Goal: Task Accomplishment & Management: Use online tool/utility

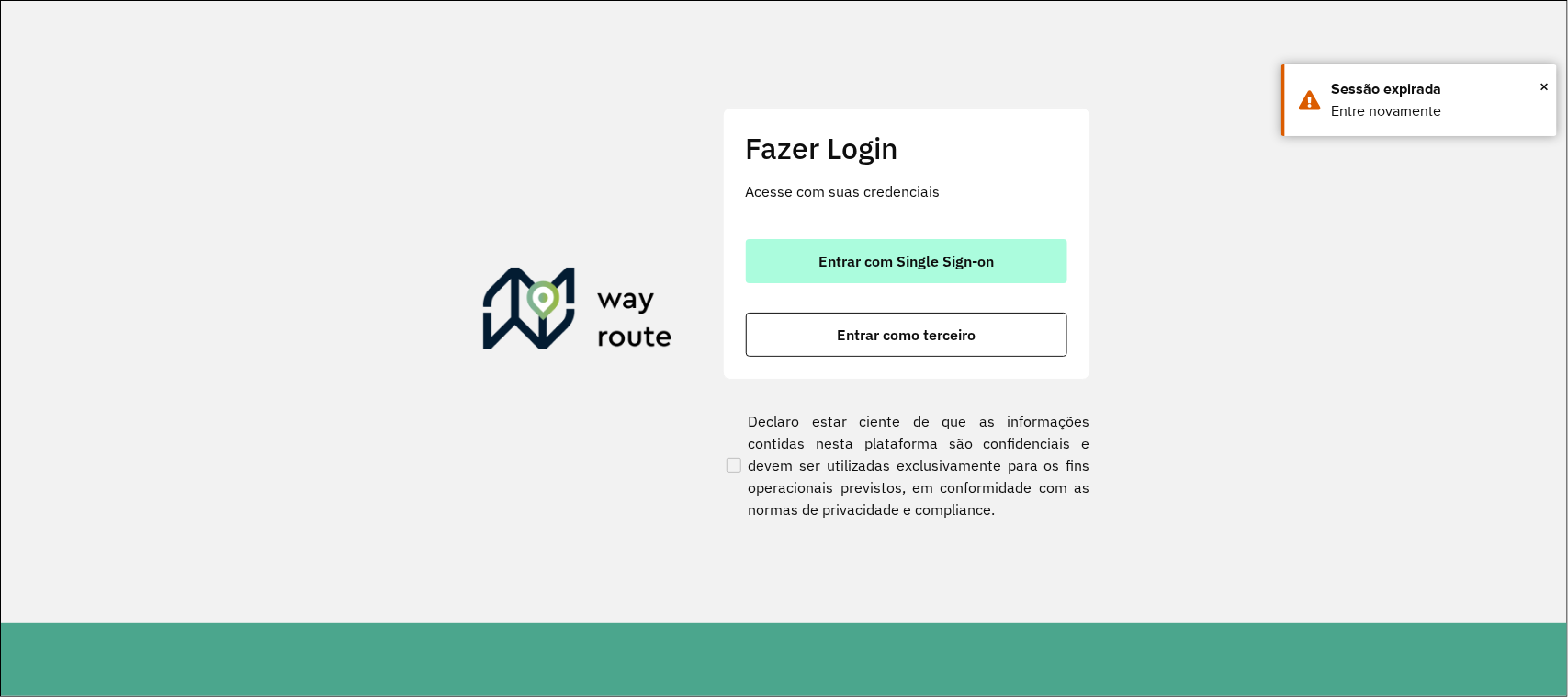
click at [926, 263] on span "Entrar com Single Sign-on" at bounding box center [906, 261] width 176 height 15
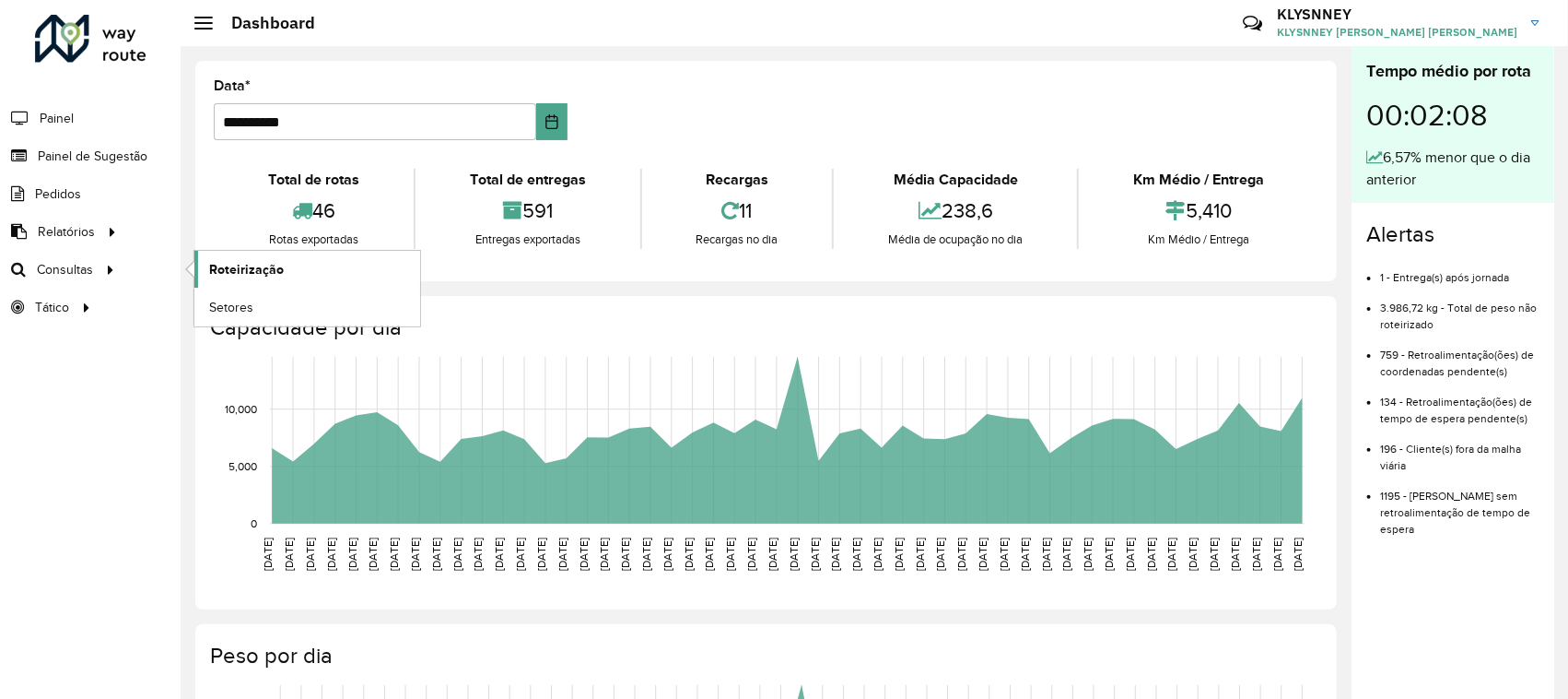
click at [226, 265] on span "Roteirização" at bounding box center [247, 269] width 74 height 20
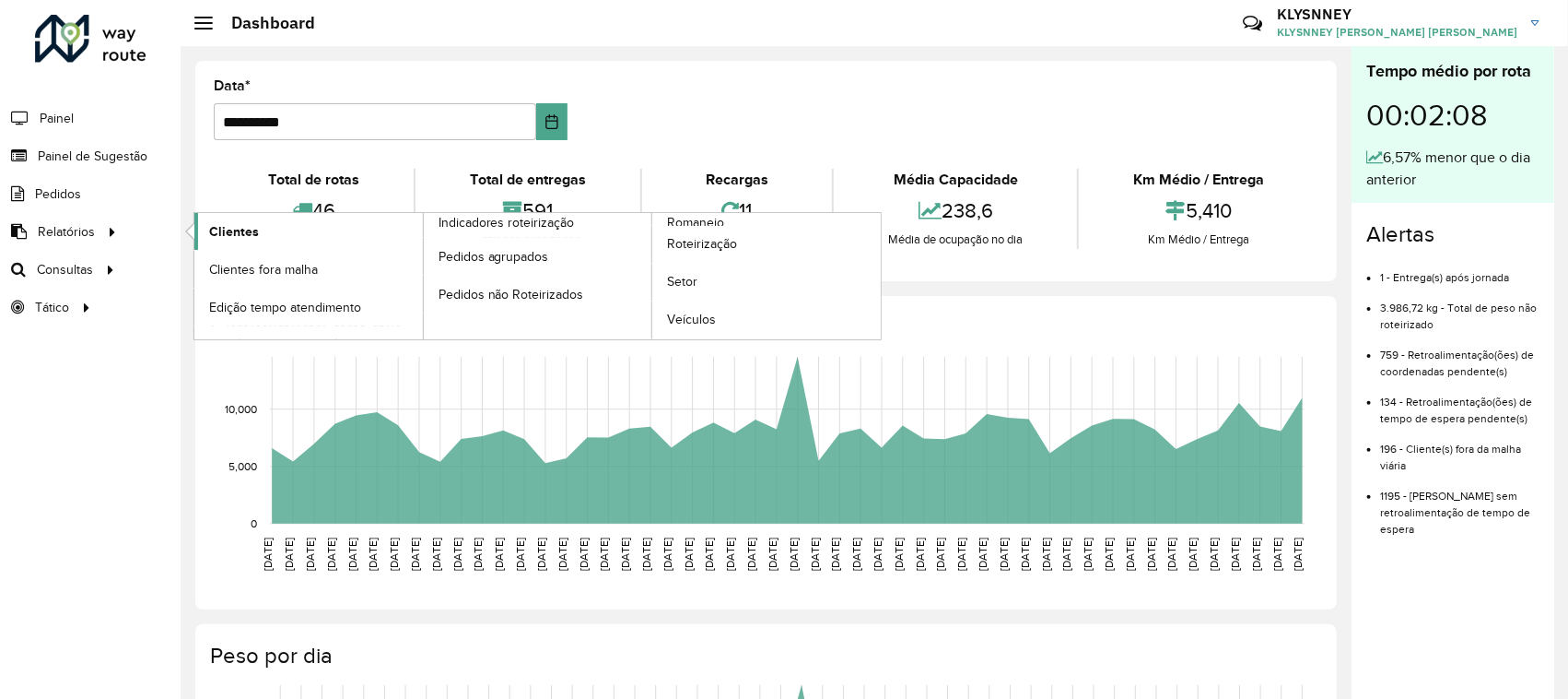
click at [249, 228] on span "Clientes" at bounding box center [234, 232] width 50 height 20
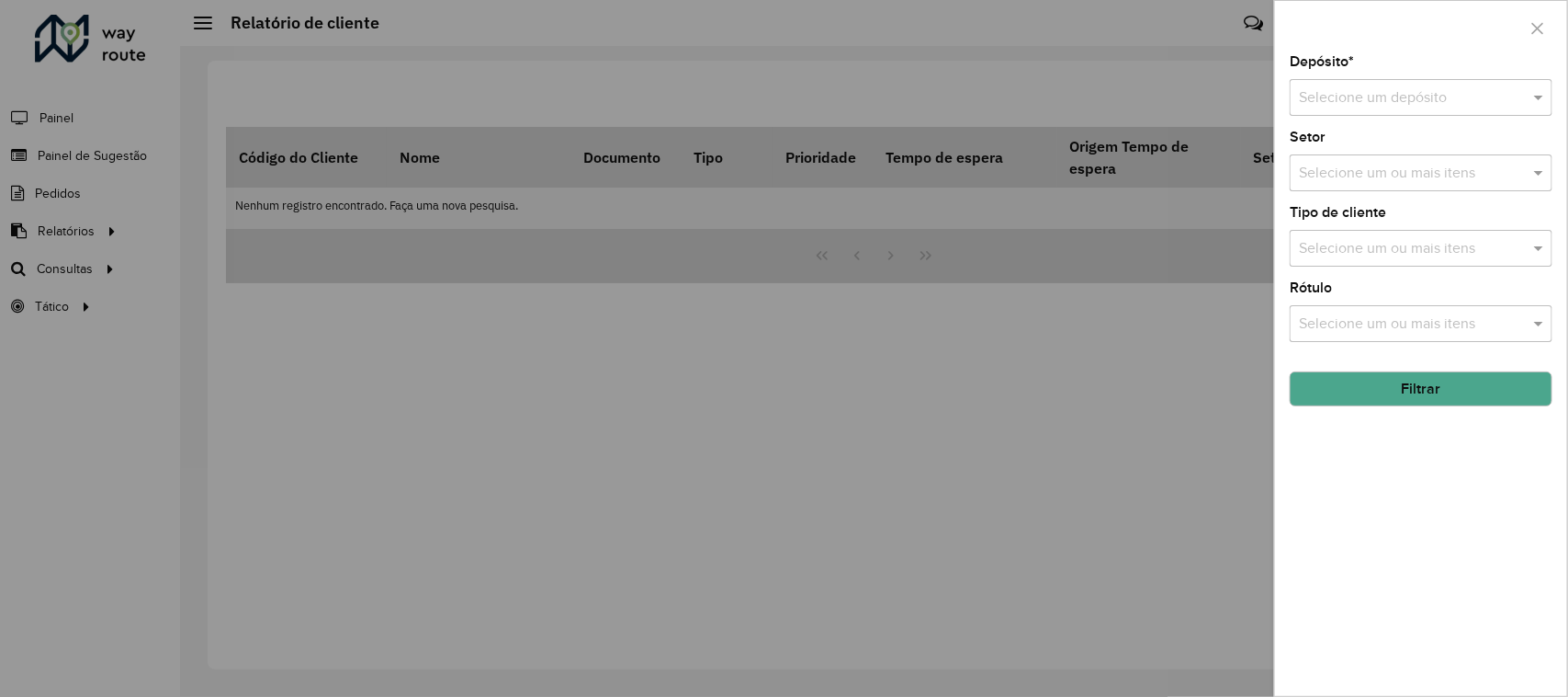
click at [1397, 97] on input "text" at bounding box center [1402, 98] width 208 height 22
click at [1352, 153] on span "CDD Maua" at bounding box center [1333, 151] width 69 height 16
click at [1373, 390] on button "Filtrar" at bounding box center [1421, 389] width 262 height 35
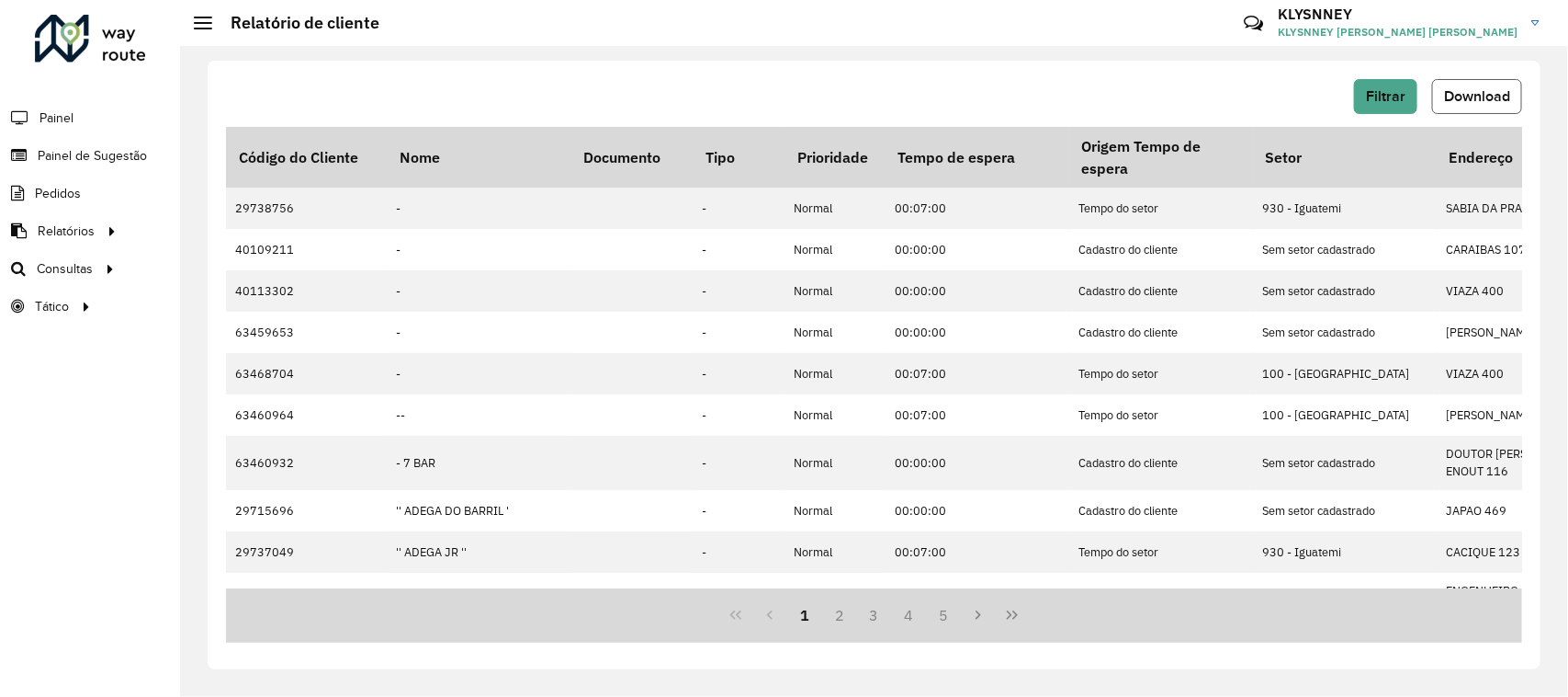
click at [1472, 107] on button "Download" at bounding box center [1477, 97] width 90 height 35
click at [266, 262] on span "Roteirização" at bounding box center [246, 268] width 74 height 20
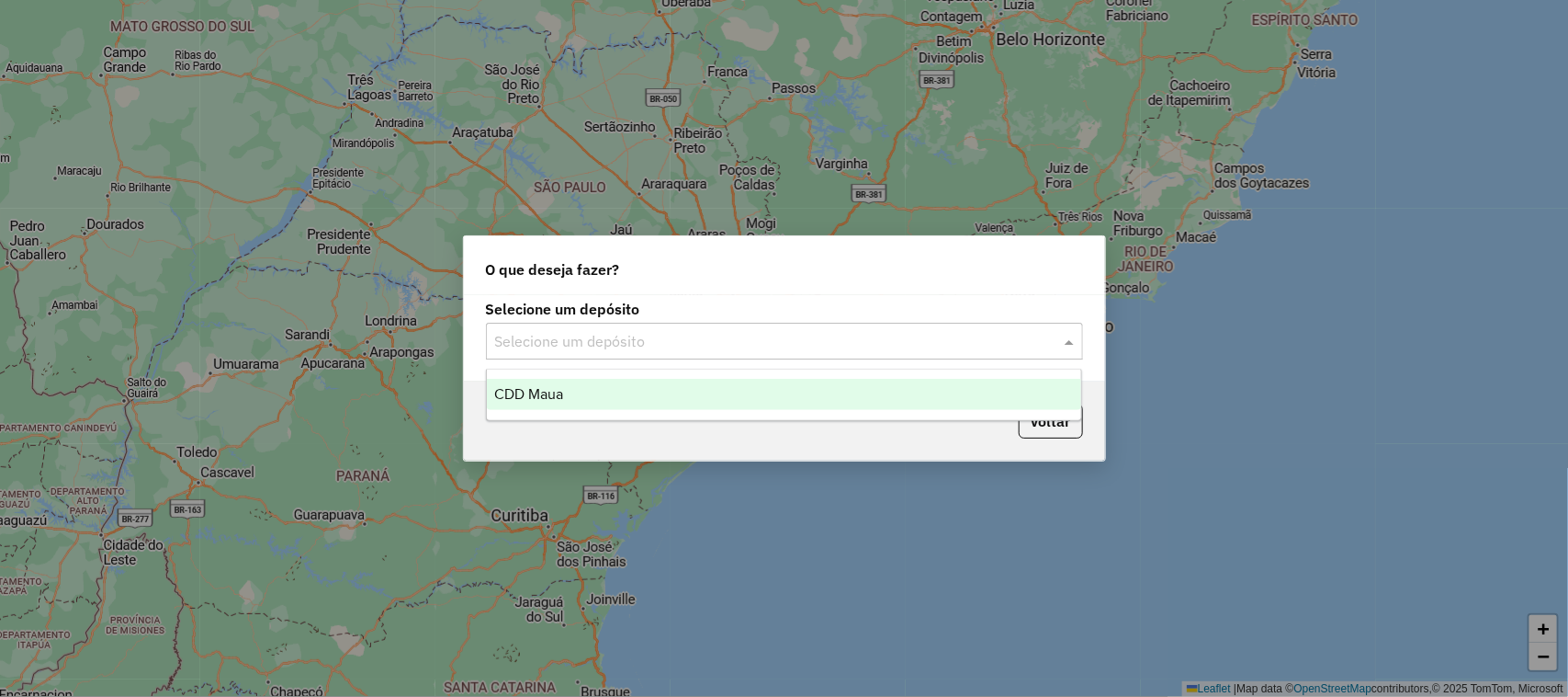
click at [902, 346] on input "text" at bounding box center [765, 342] width 542 height 22
click at [763, 392] on div "CDD Maua" at bounding box center [784, 394] width 595 height 31
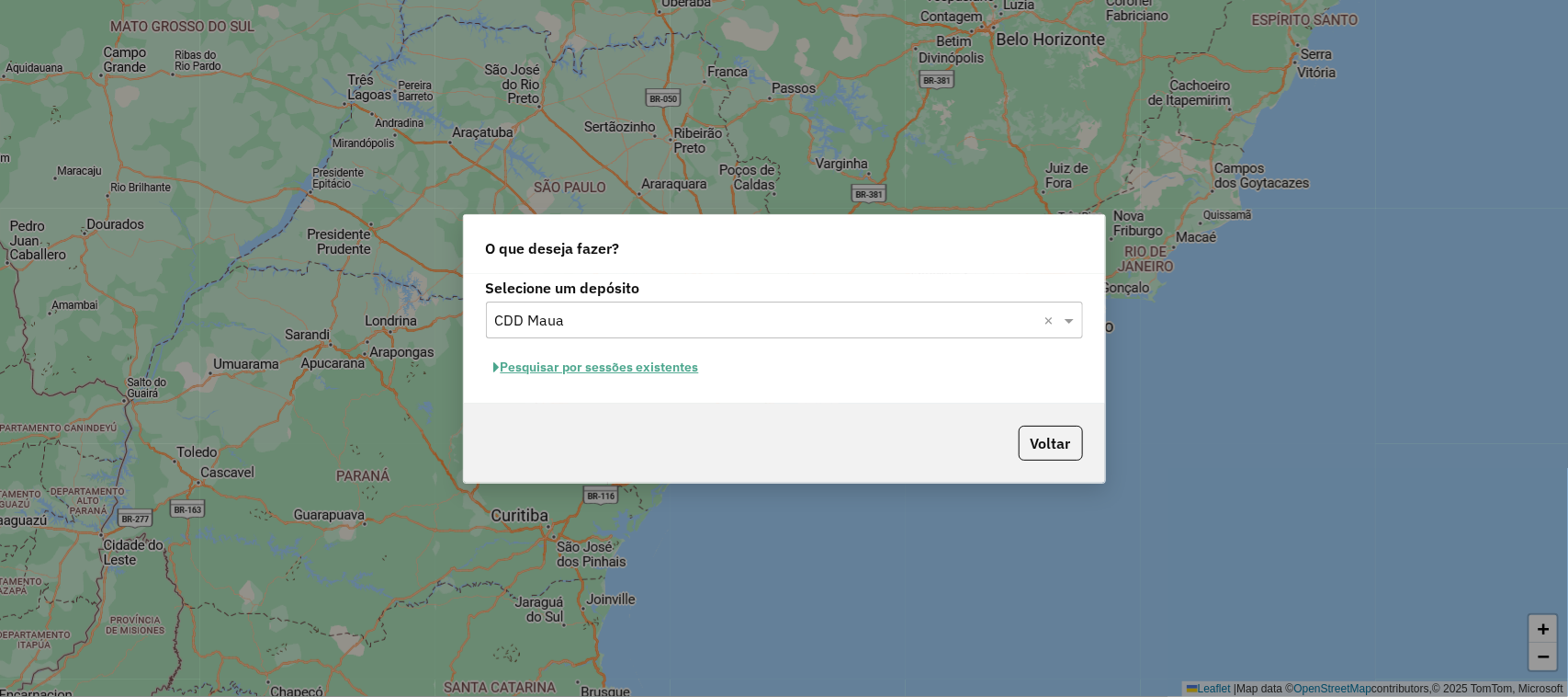
click at [592, 374] on button "Pesquisar por sessões existentes" at bounding box center [596, 367] width 221 height 28
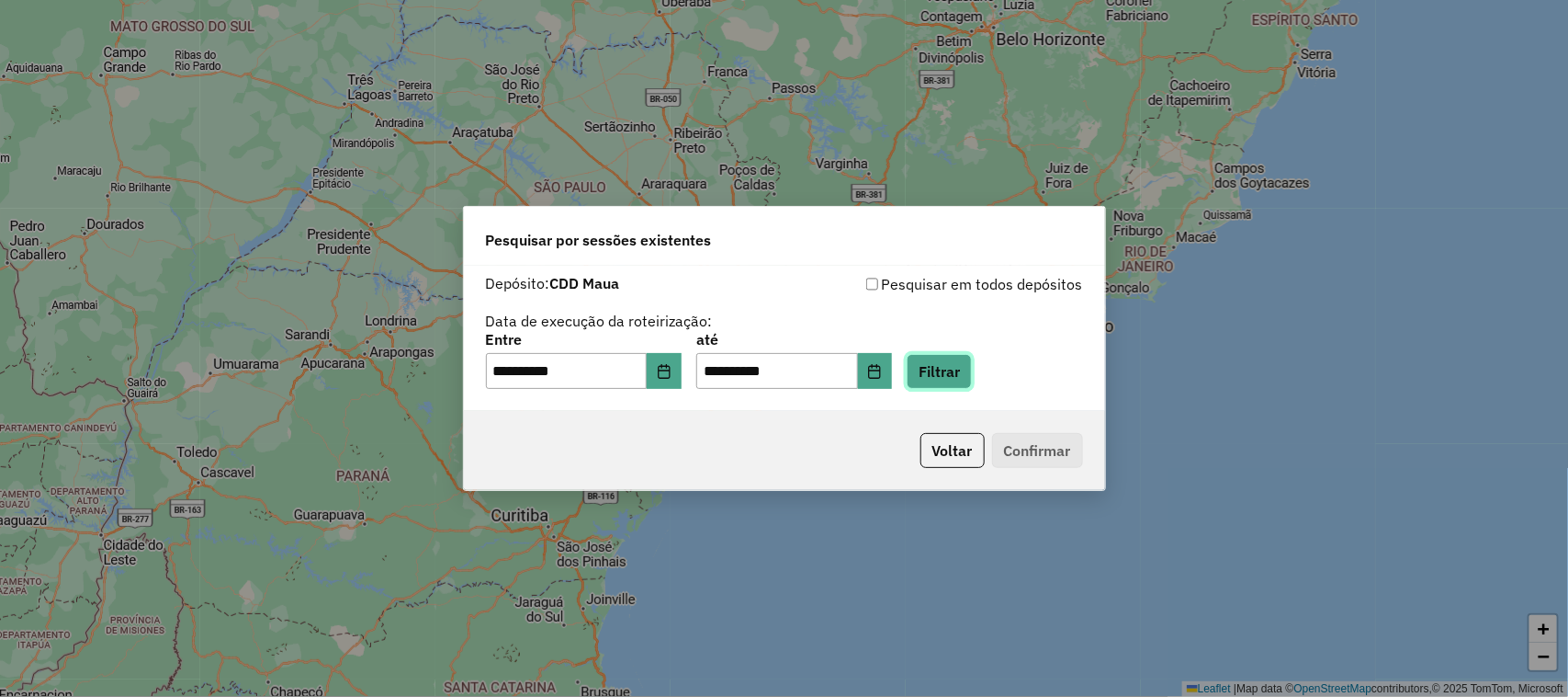
click at [965, 380] on button "Filtrar" at bounding box center [939, 371] width 65 height 35
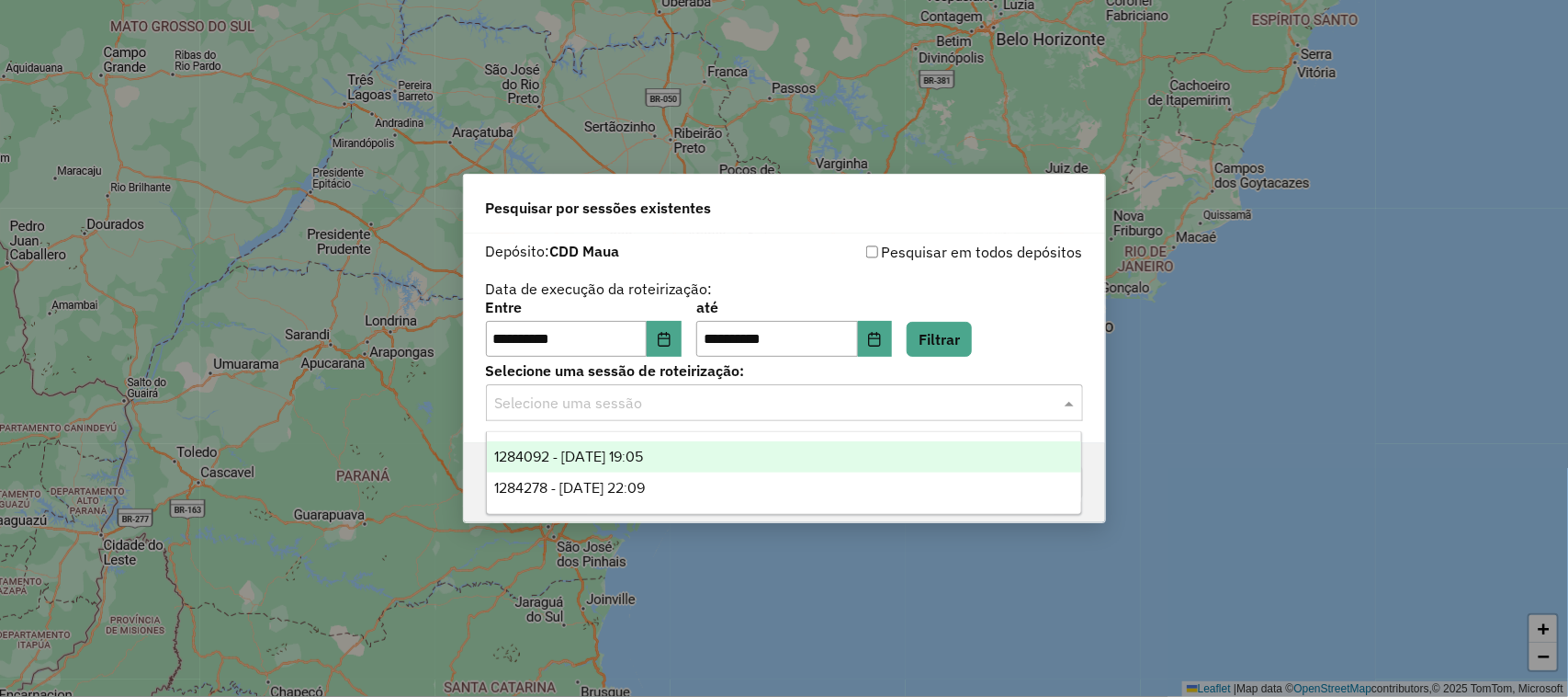
click at [662, 414] on input "text" at bounding box center [765, 403] width 542 height 22
click at [643, 457] on span "1284092 - [DATE] 19:05" at bounding box center [568, 456] width 149 height 16
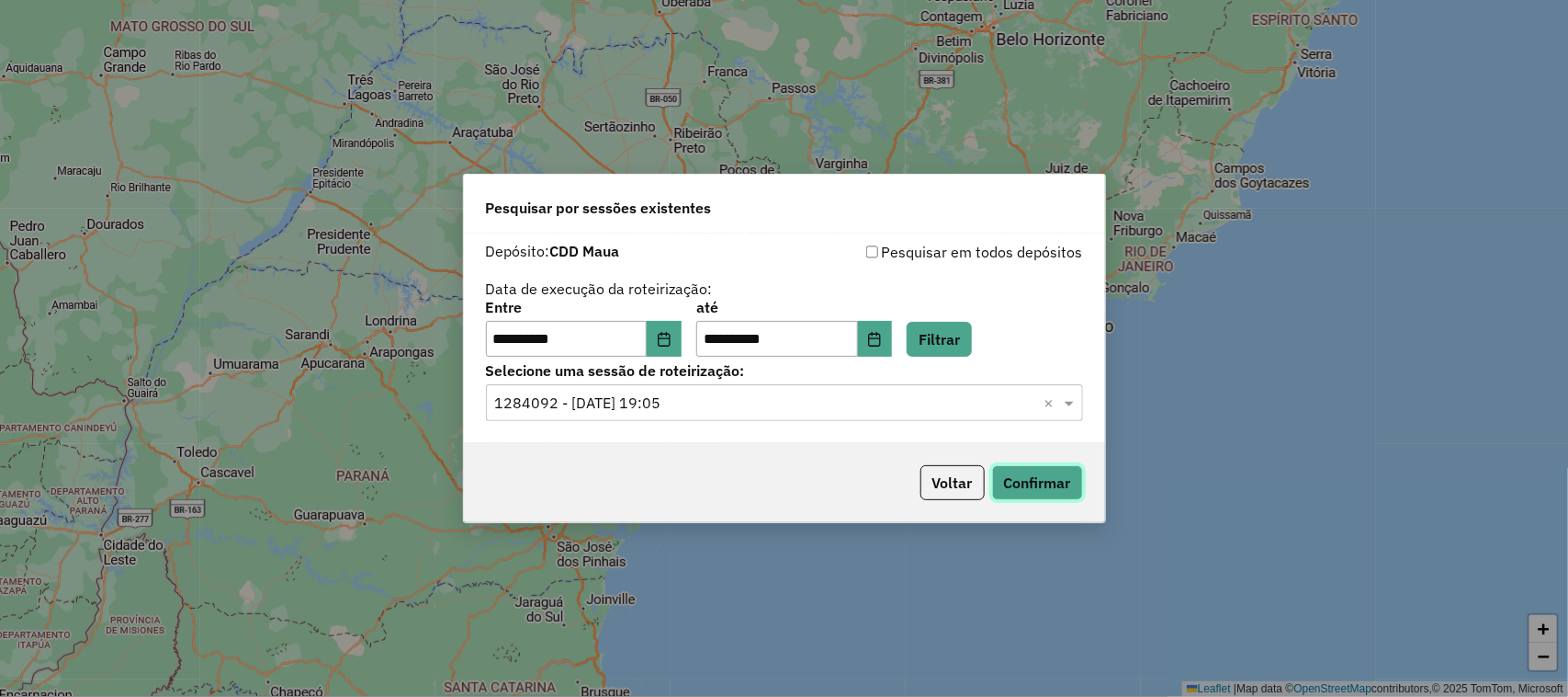
click at [1036, 485] on button "Confirmar" at bounding box center [1037, 482] width 91 height 35
click at [943, 485] on button "Voltar" at bounding box center [952, 482] width 64 height 35
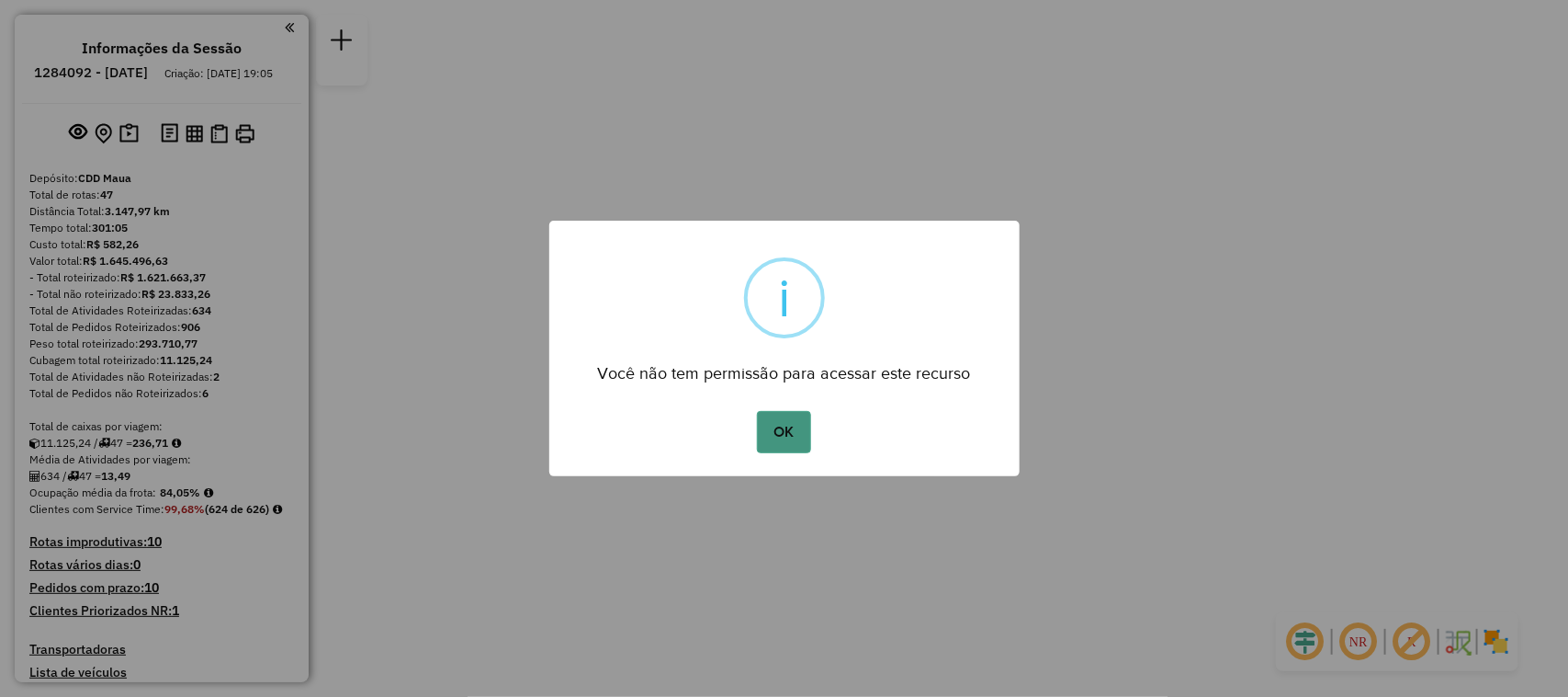
click at [772, 428] on button "OK" at bounding box center [784, 431] width 55 height 42
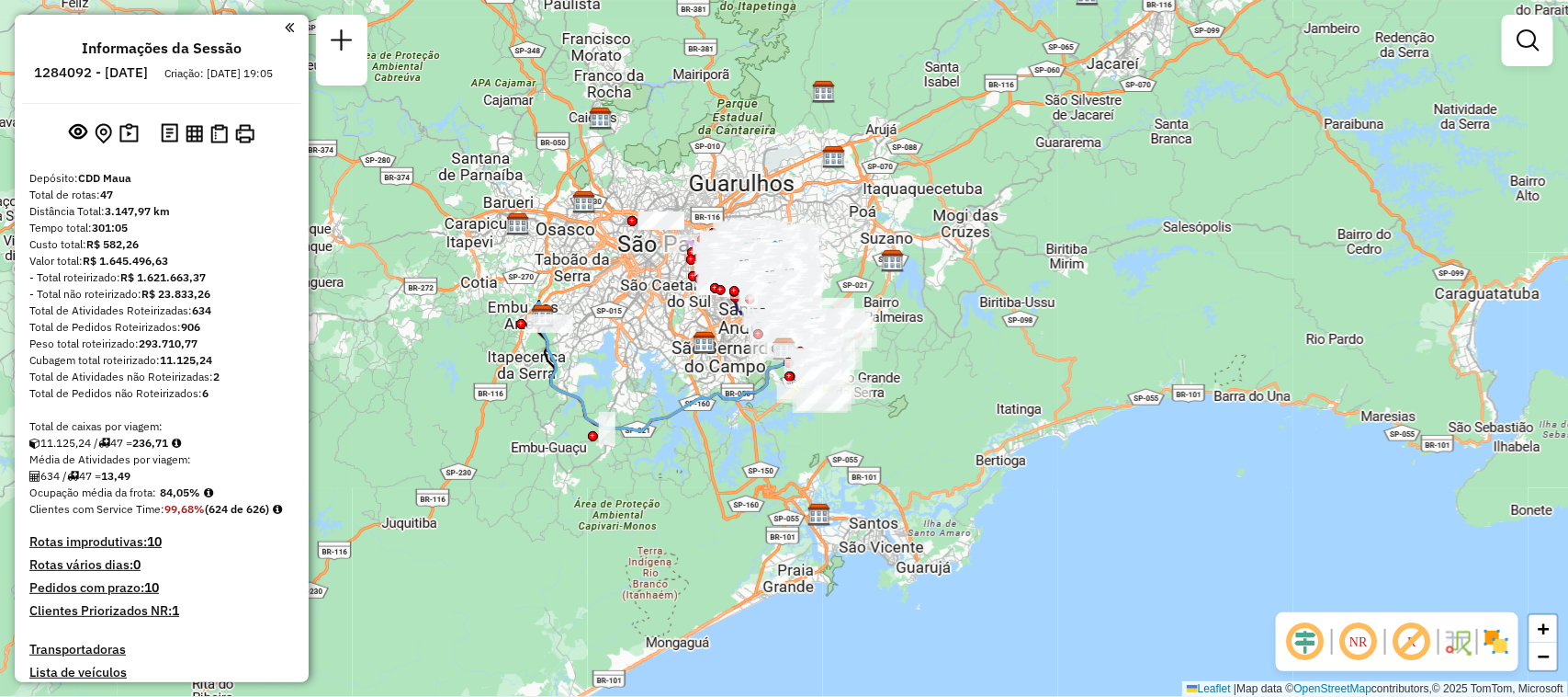
scroll to position [3227, 0]
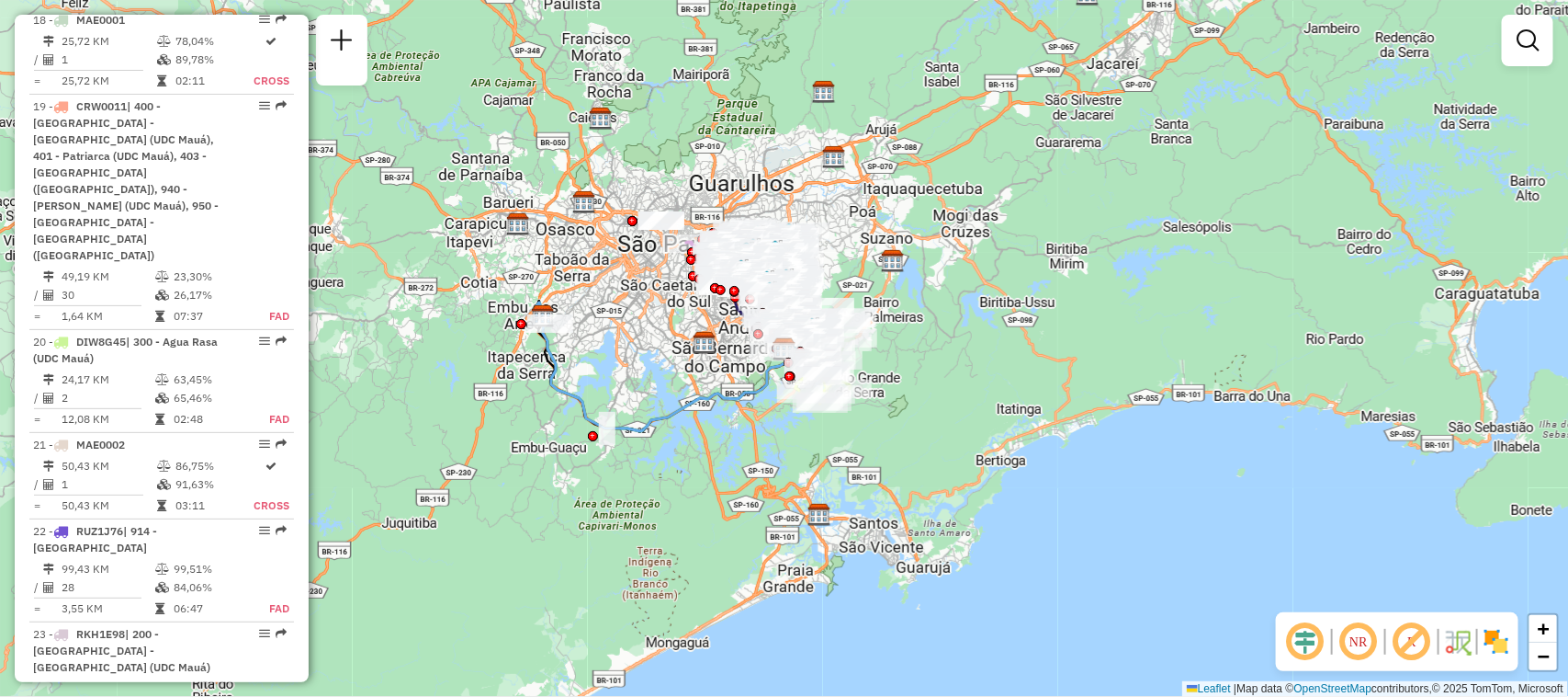
select select "**********"
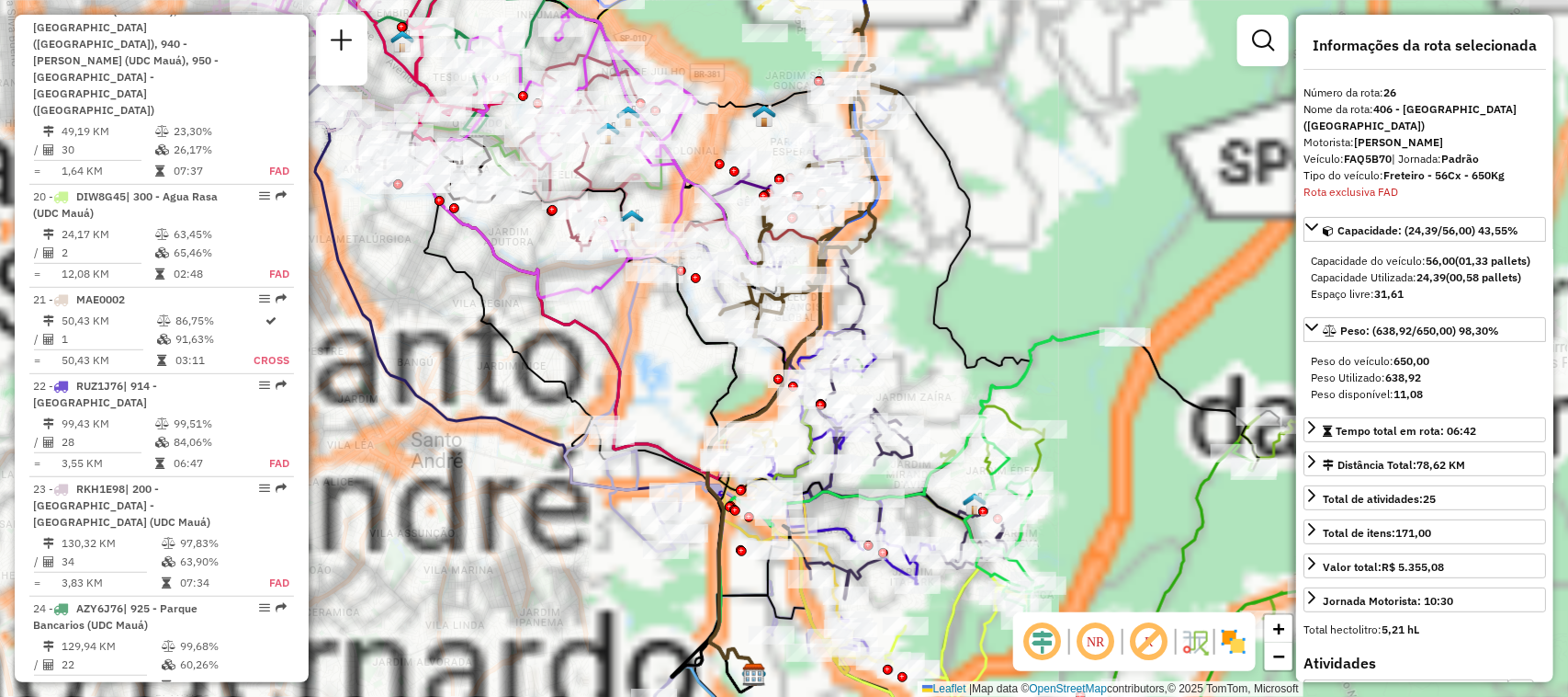
scroll to position [3549, 0]
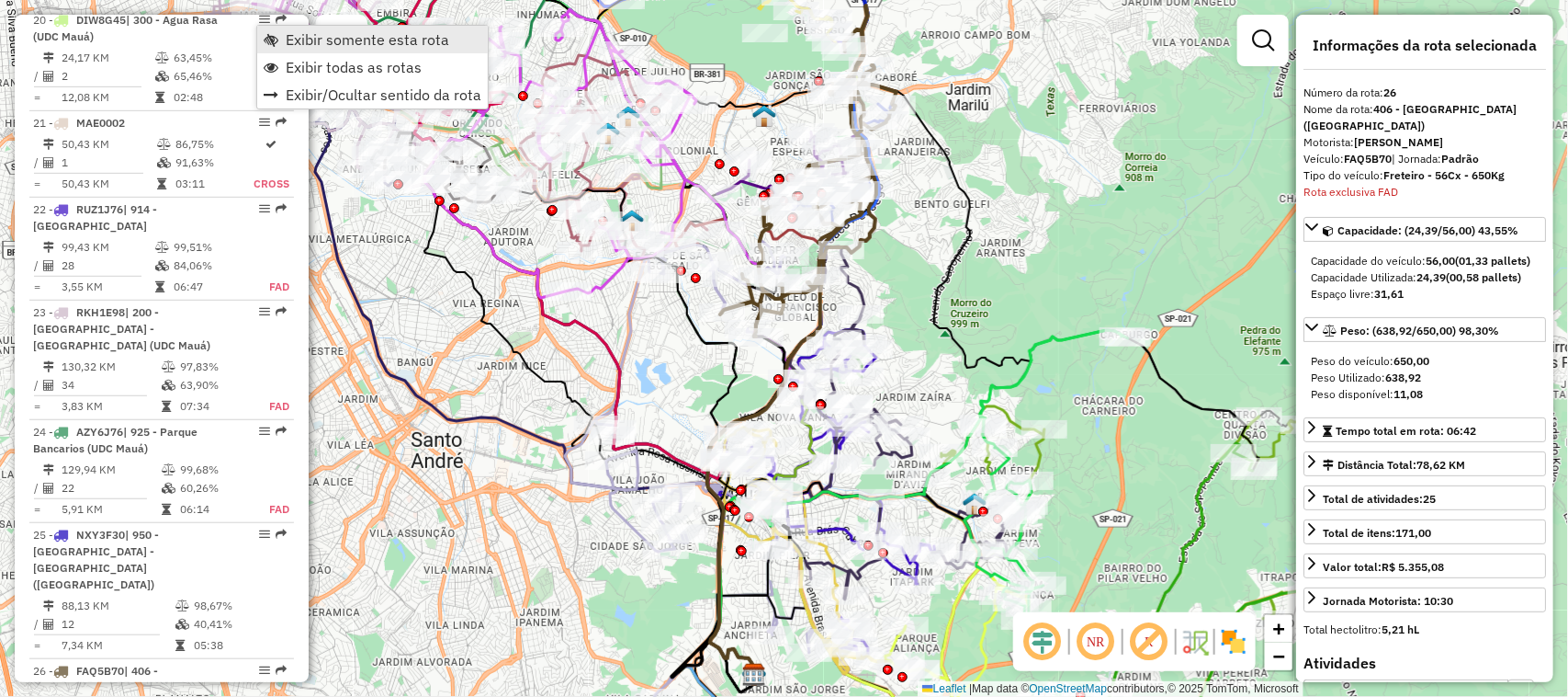
click at [314, 41] on span "Exibir somente esta rota" at bounding box center [368, 39] width 164 height 15
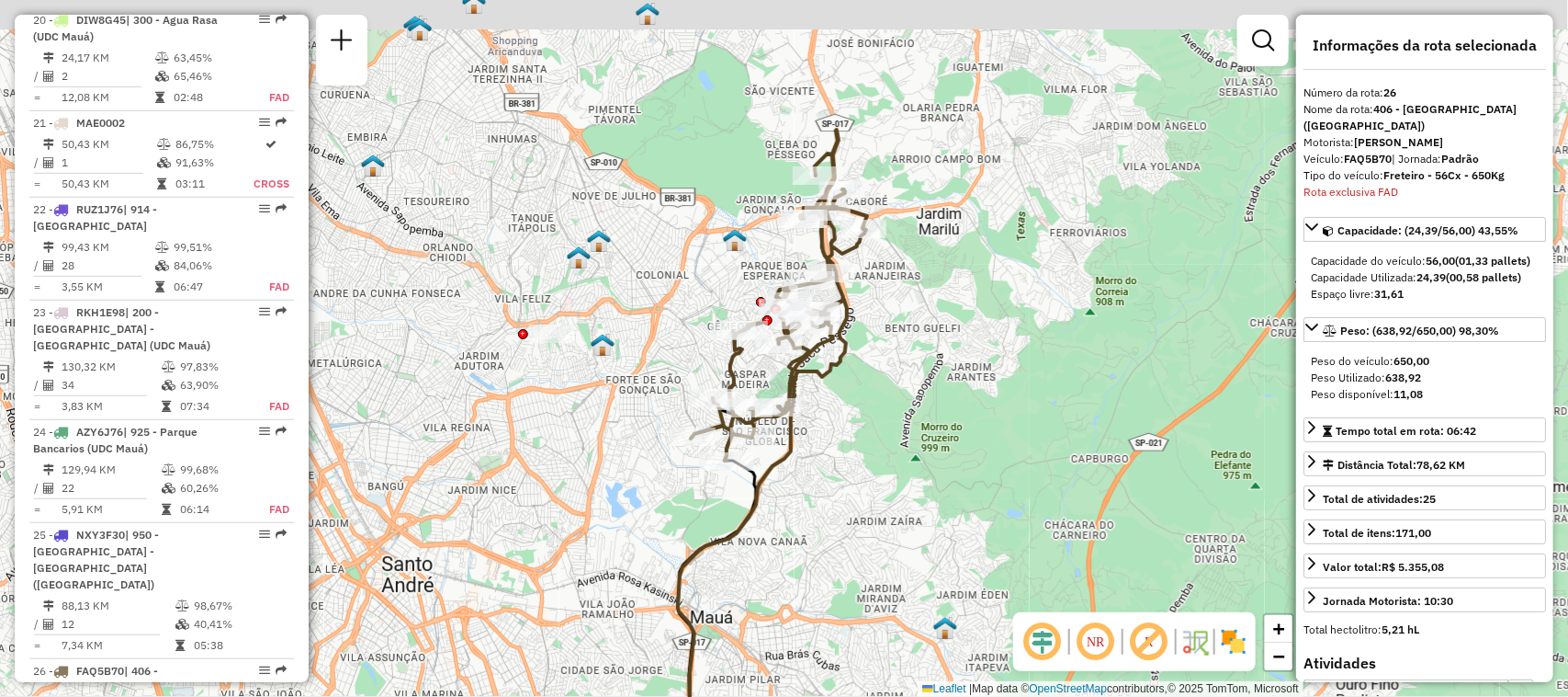
drag, startPoint x: 971, startPoint y: 194, endPoint x: 942, endPoint y: 320, distance: 129.3
click at [942, 320] on div "Janela de atendimento Grade de atendimento Capacidade Transportadoras Veículos …" at bounding box center [784, 348] width 1568 height 697
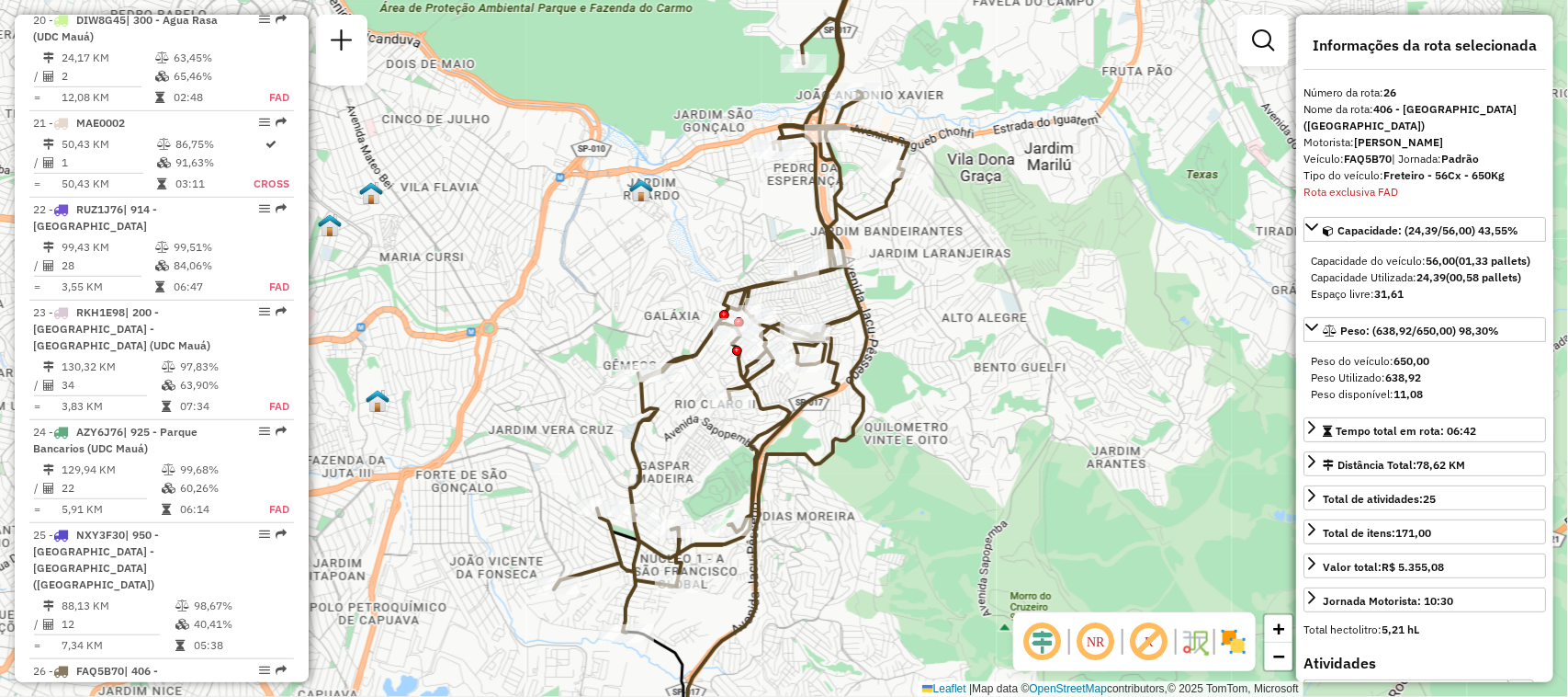
drag, startPoint x: 891, startPoint y: 416, endPoint x: 937, endPoint y: 390, distance: 52.8
click at [937, 390] on div "Janela de atendimento Grade de atendimento Capacidade Transportadoras Veículos …" at bounding box center [784, 348] width 1568 height 697
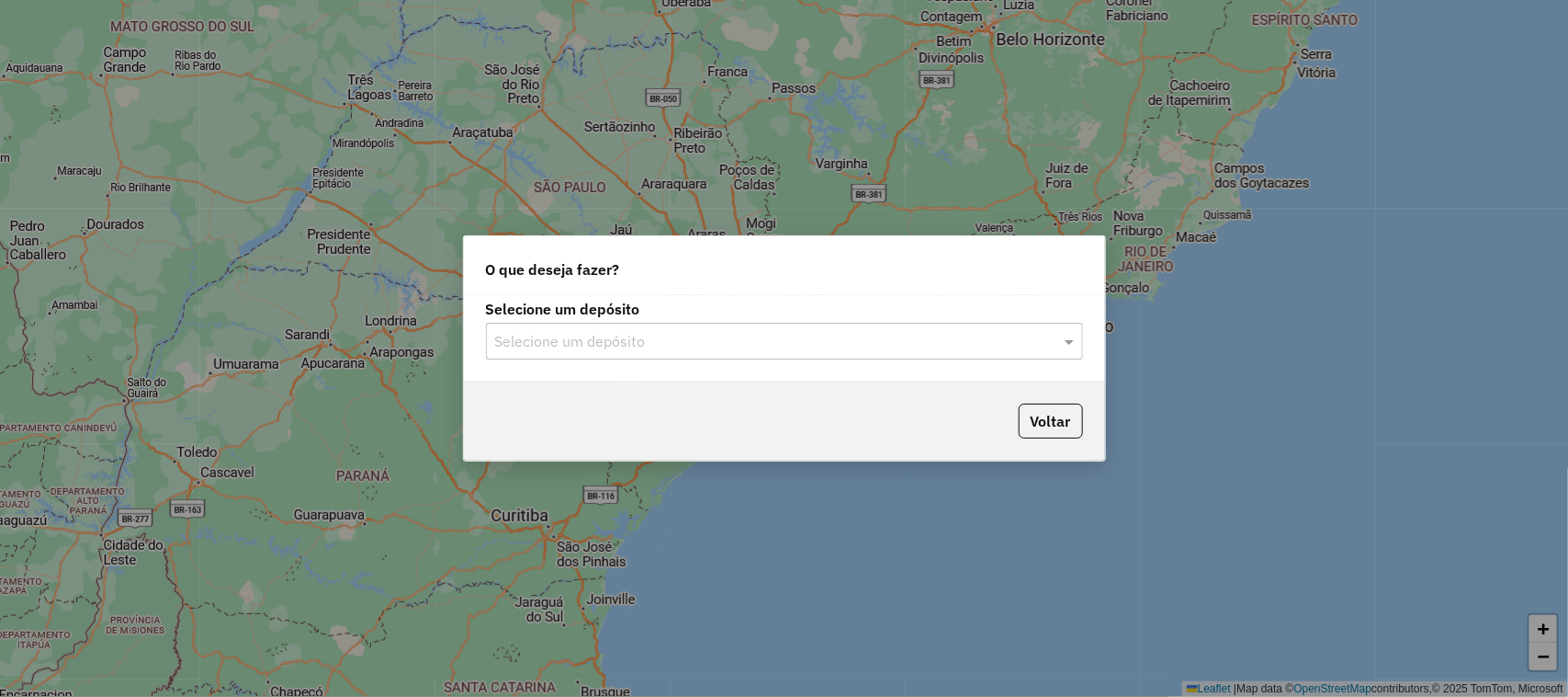
click at [608, 340] on input "text" at bounding box center [765, 342] width 542 height 22
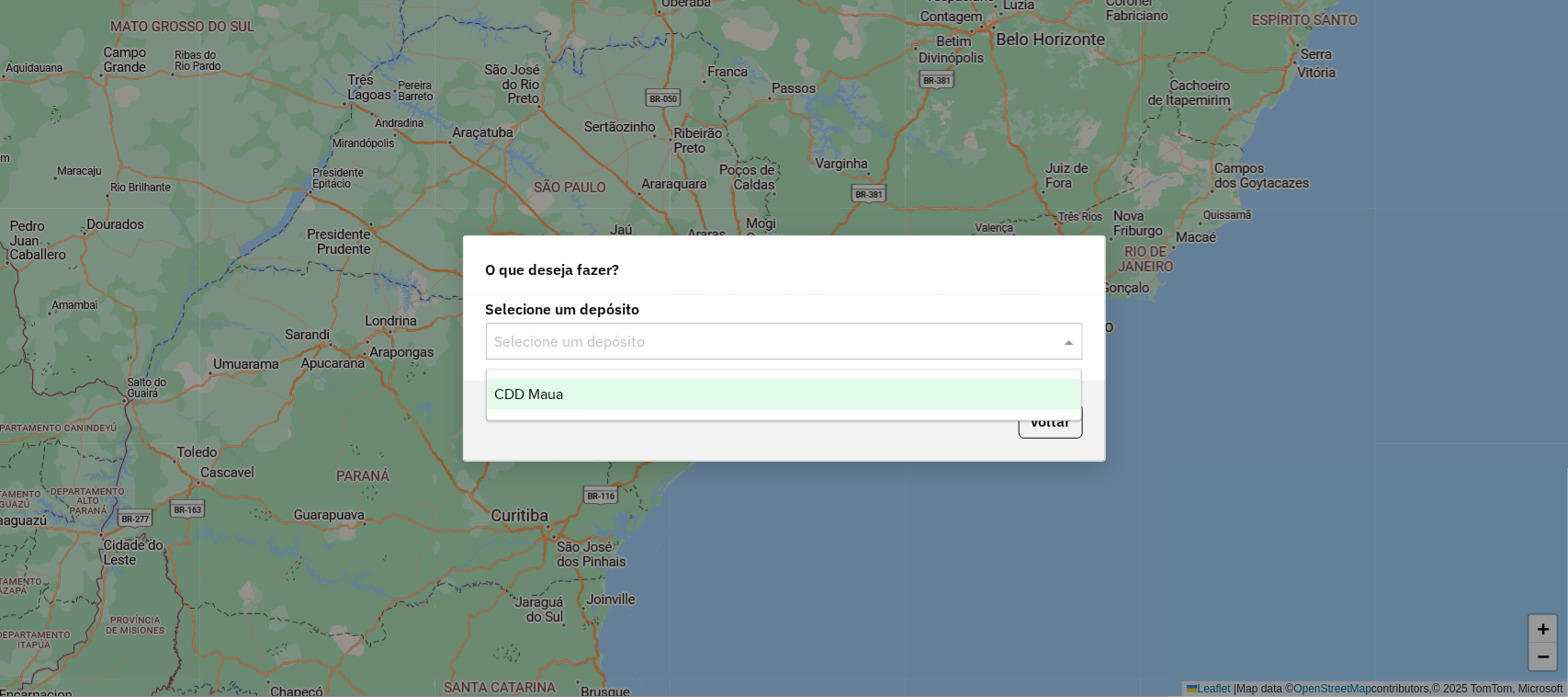
click at [572, 387] on div "CDD Maua" at bounding box center [784, 394] width 595 height 31
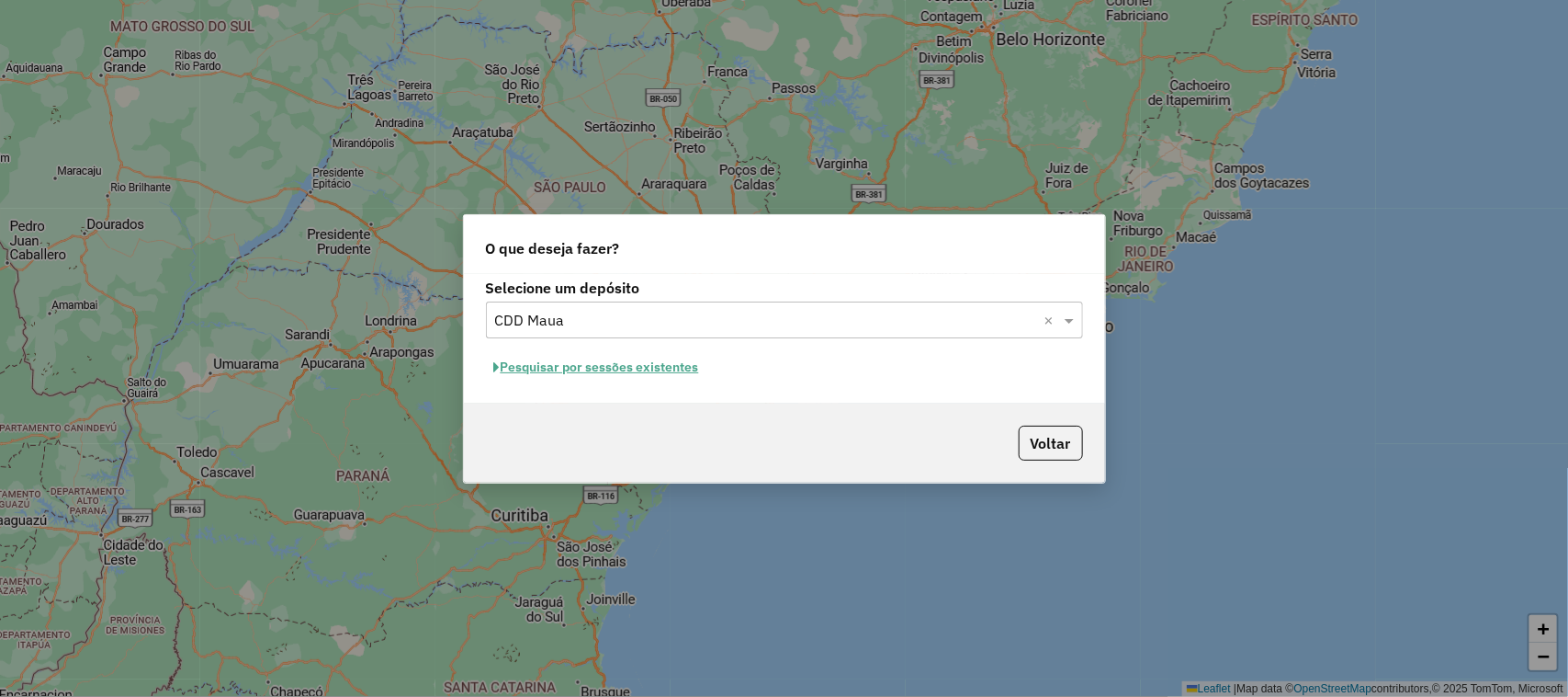
click at [622, 369] on button "Pesquisar por sessões existentes" at bounding box center [596, 367] width 221 height 28
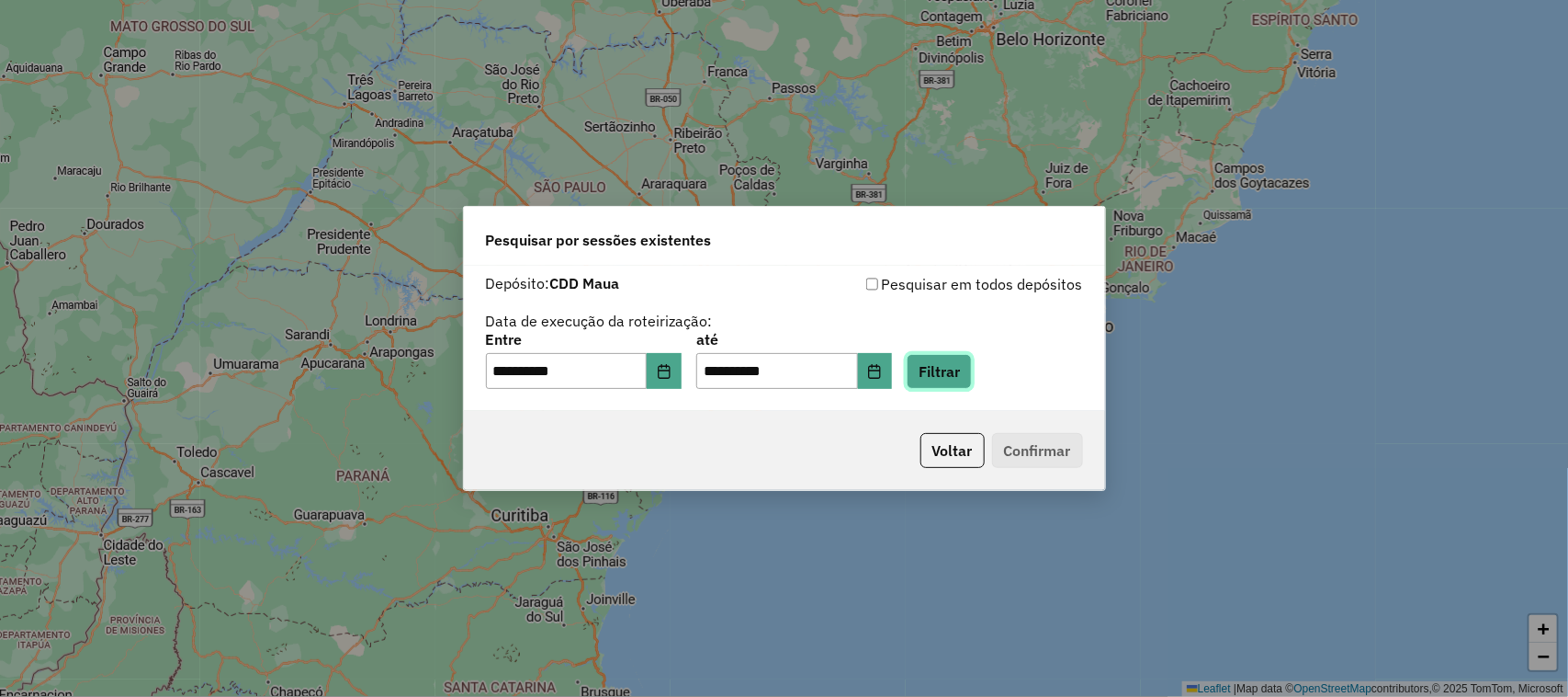
click at [957, 372] on button "Filtrar" at bounding box center [939, 371] width 65 height 35
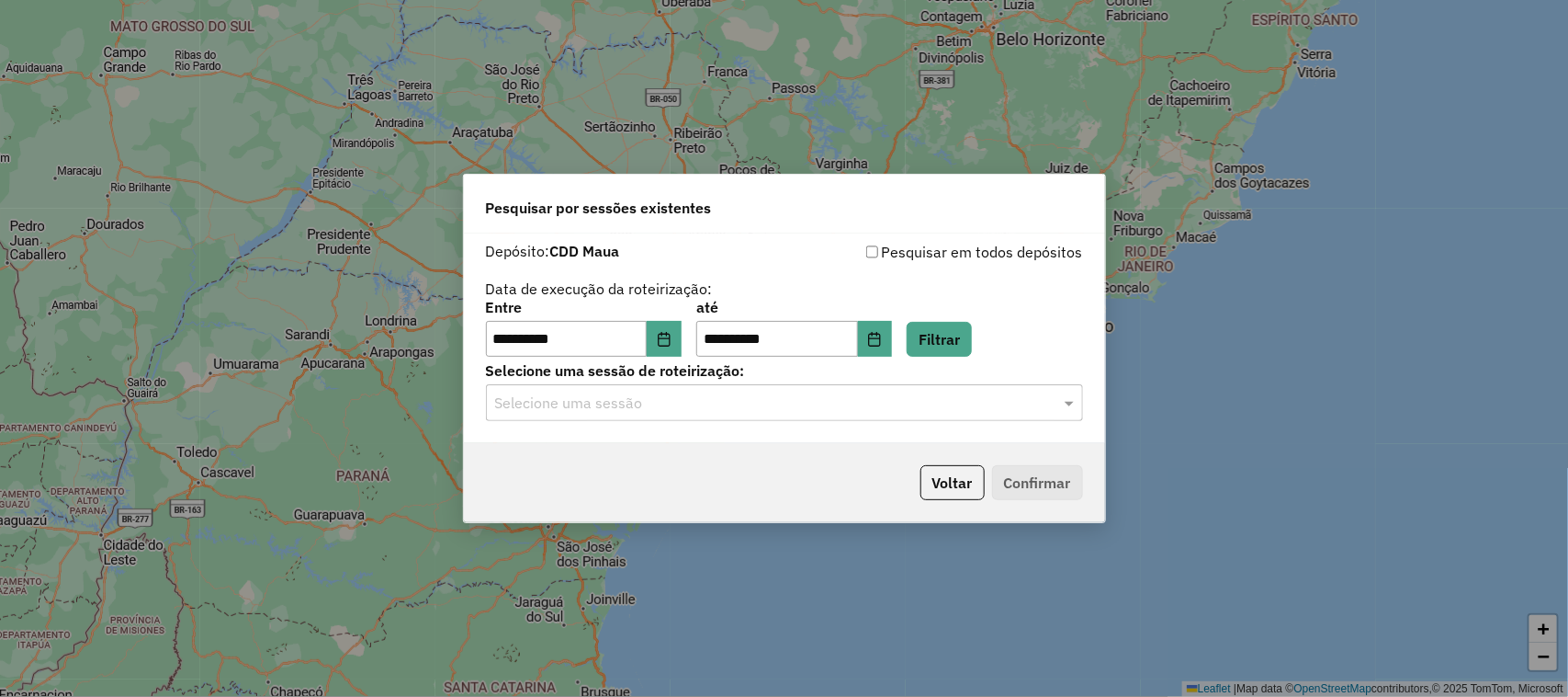
click at [808, 414] on input "text" at bounding box center [765, 403] width 542 height 22
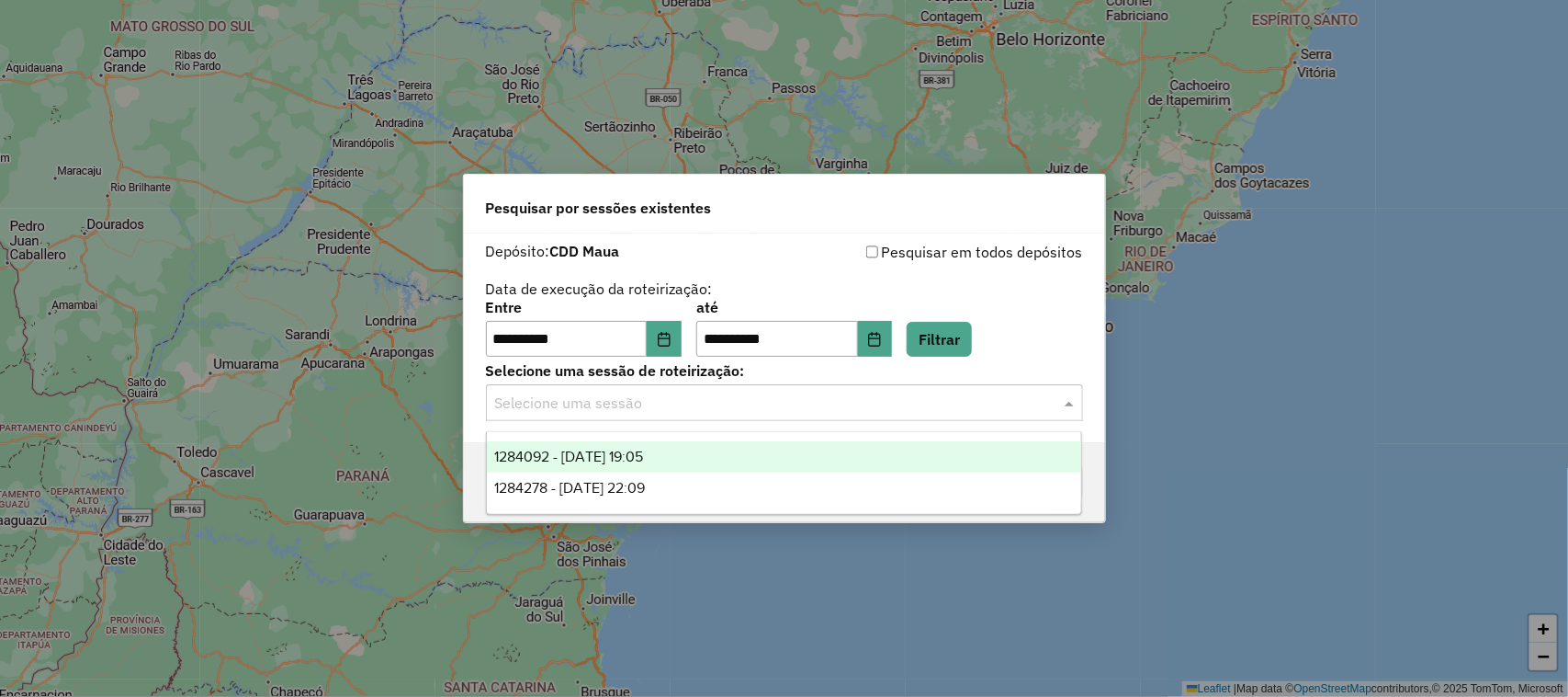
click at [643, 448] on span "1284092 - [DATE] 19:05" at bounding box center [568, 456] width 149 height 16
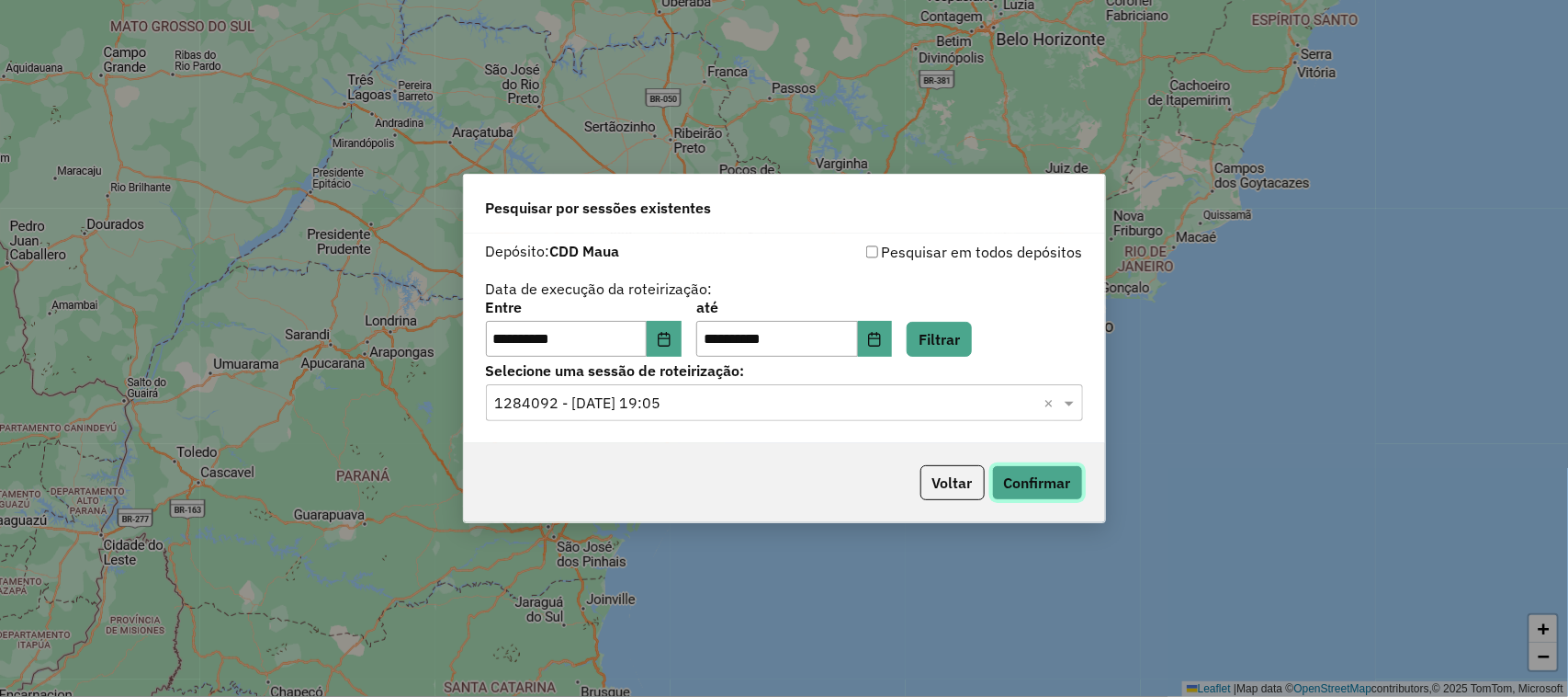
click at [1043, 473] on button "Confirmar" at bounding box center [1037, 482] width 91 height 35
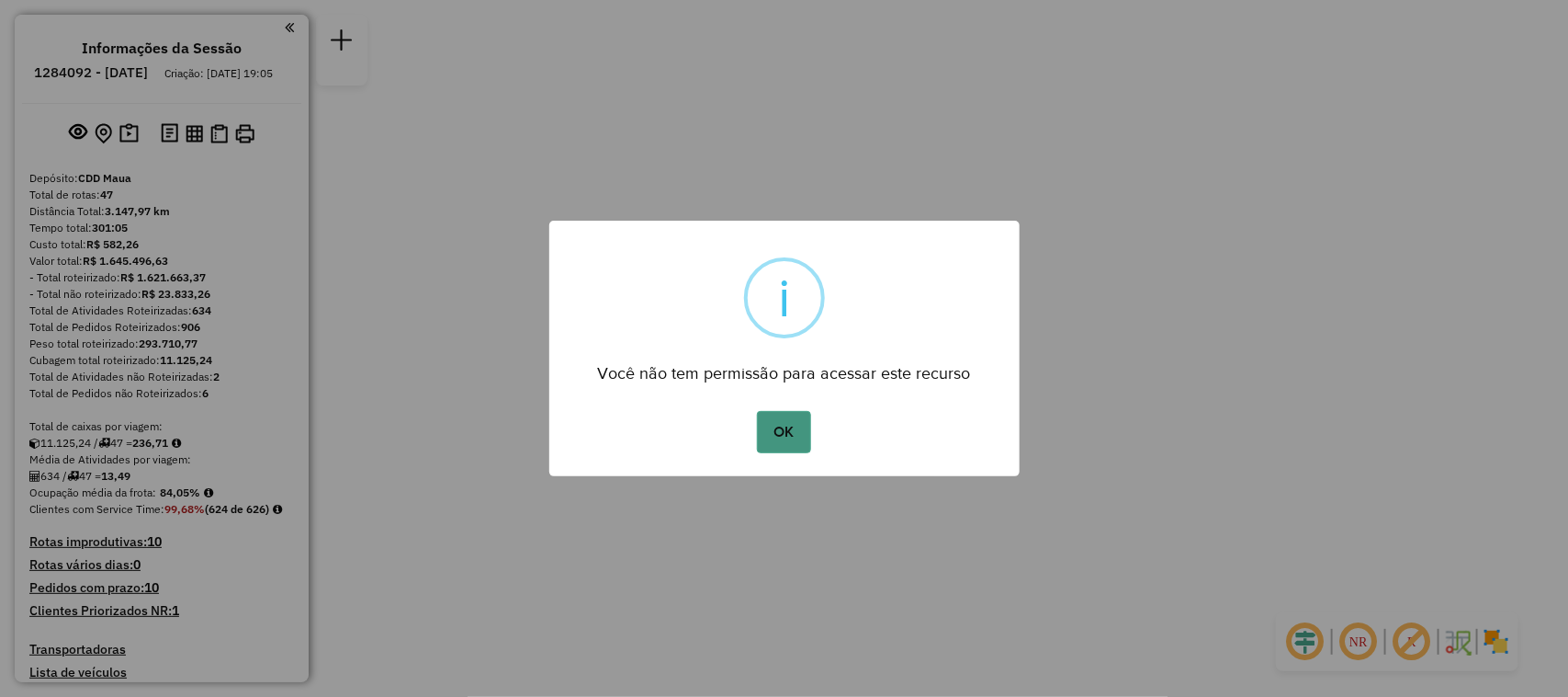
click at [785, 448] on button "OK" at bounding box center [784, 431] width 55 height 42
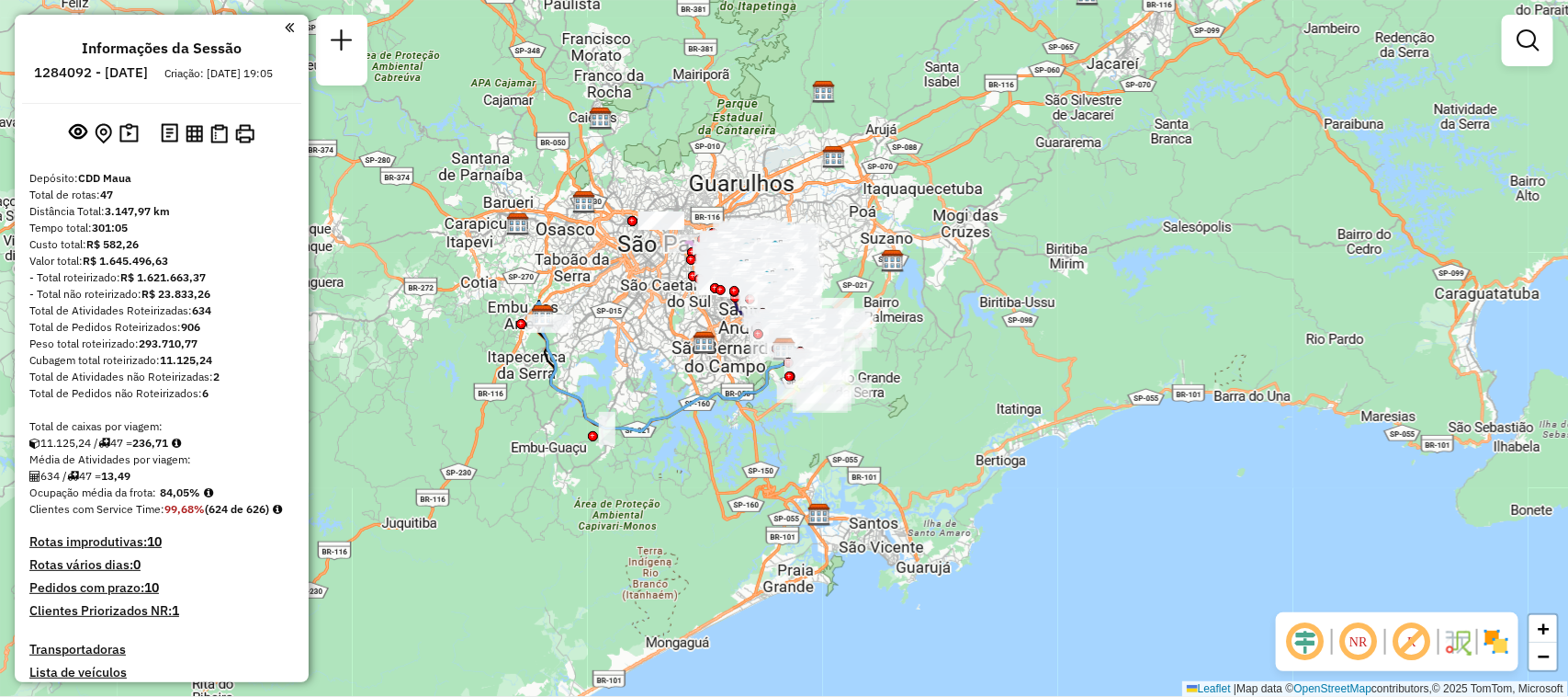
scroll to position [4081, 0]
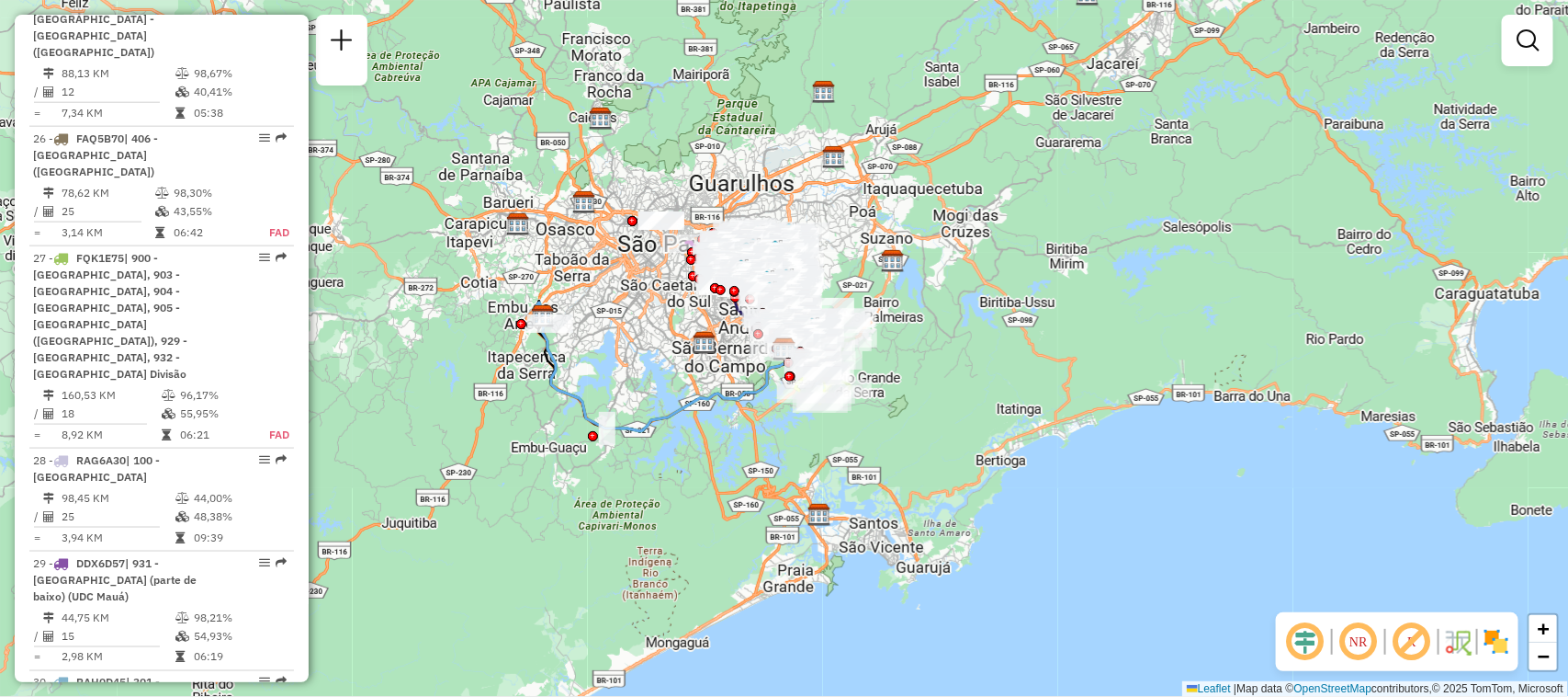
select select "**********"
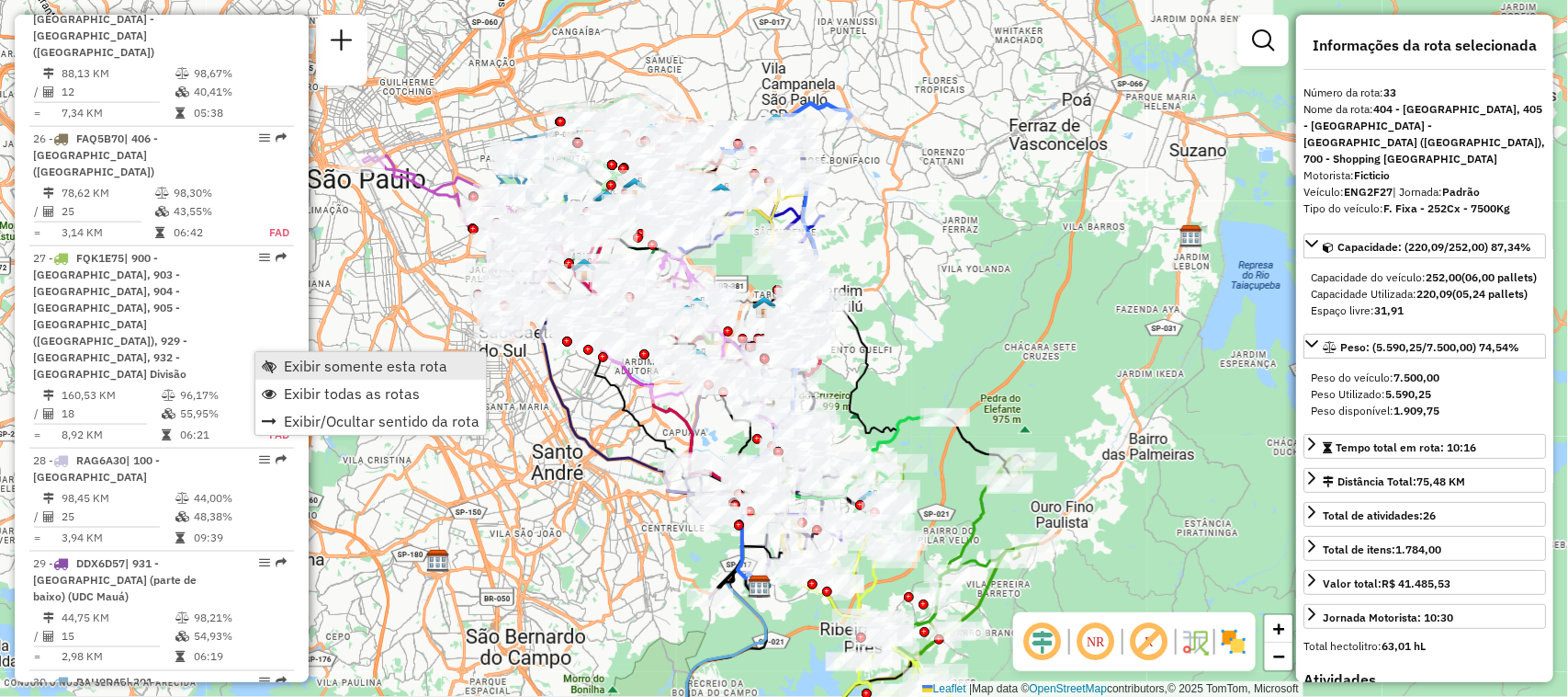
click at [308, 363] on span "Exibir somente esta rota" at bounding box center [366, 365] width 164 height 15
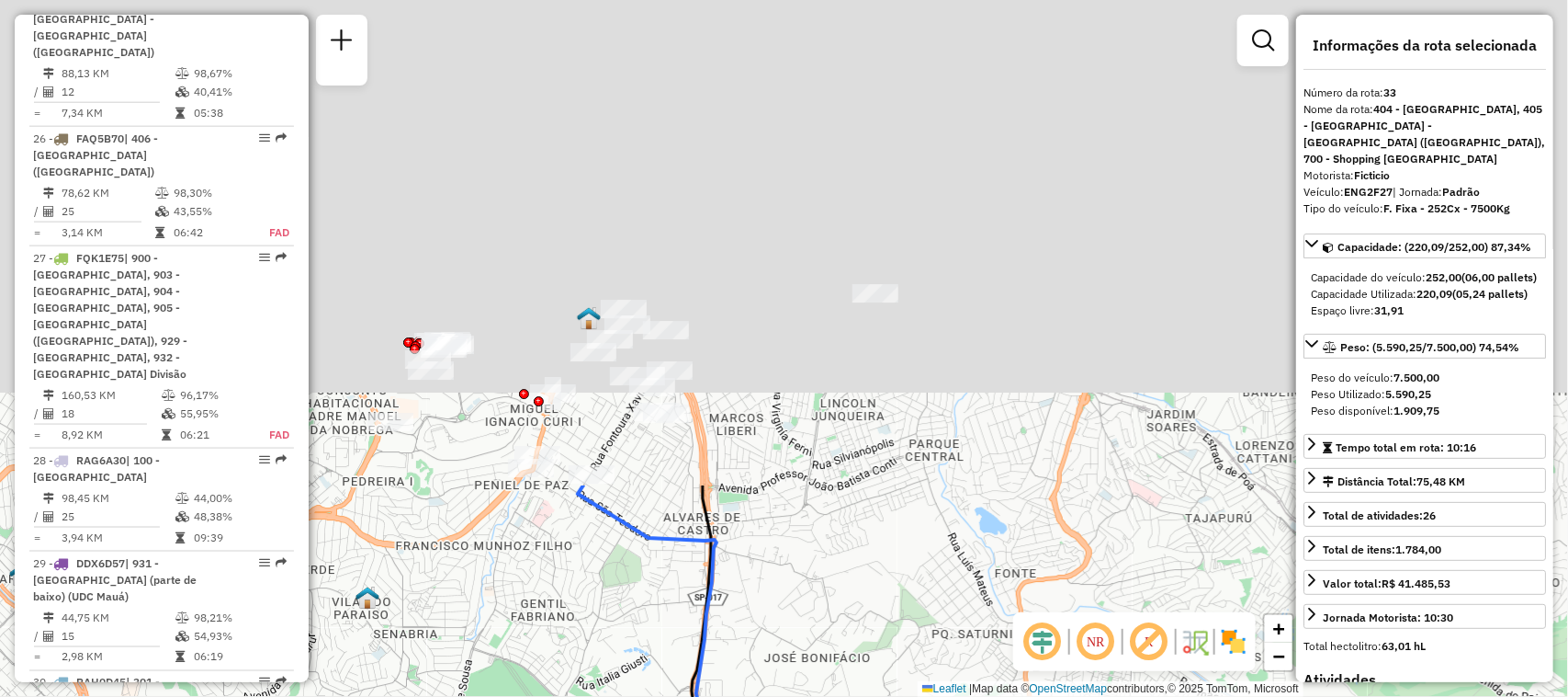
drag, startPoint x: 740, startPoint y: 452, endPoint x: 799, endPoint y: 742, distance: 295.9
click at [799, 696] on html "Aguarde... Pop-up bloqueado! Seu navegador bloqueou automáticamente a abertura …" at bounding box center [784, 348] width 1568 height 697
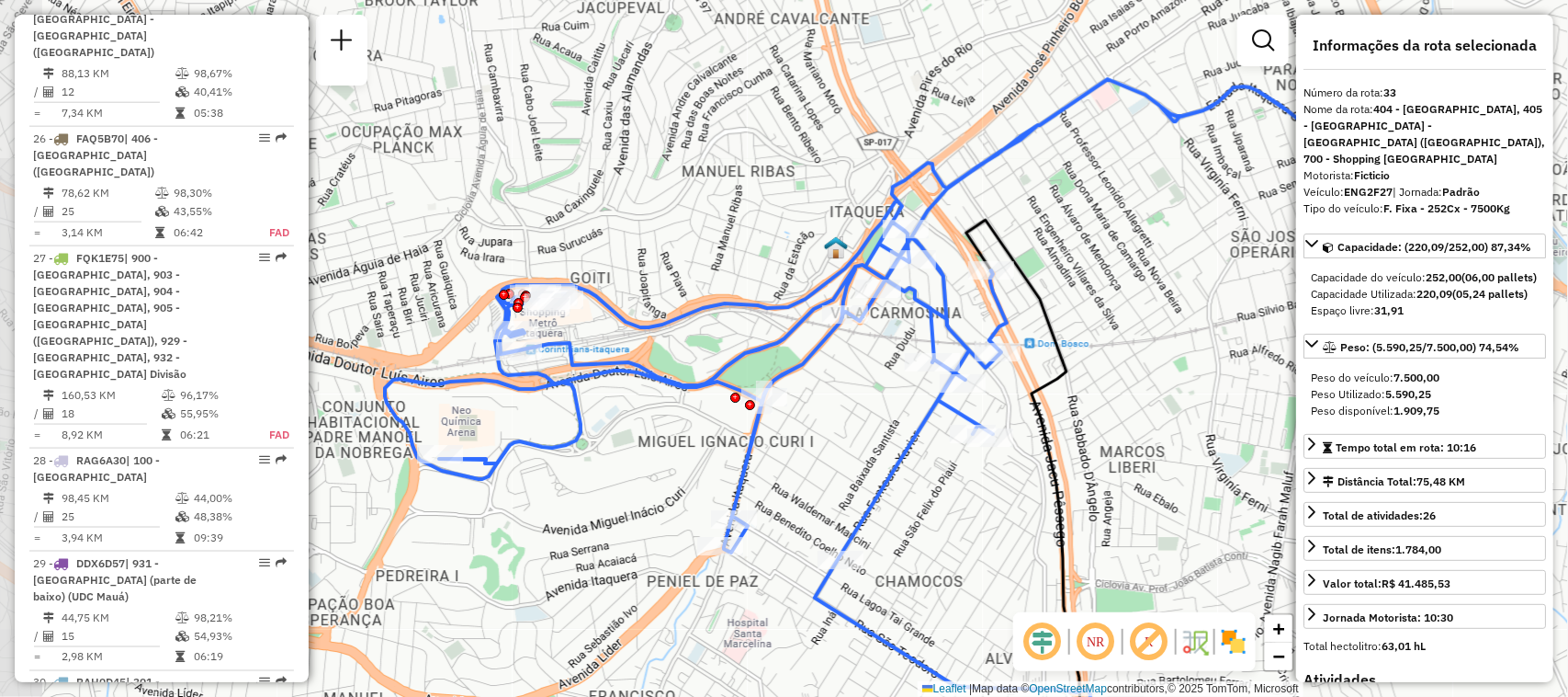
drag, startPoint x: 903, startPoint y: 347, endPoint x: 1187, endPoint y: 363, distance: 284.5
click at [1187, 363] on div "Janela de atendimento Grade de atendimento Capacidade Transportadoras Veículos …" at bounding box center [784, 348] width 1568 height 697
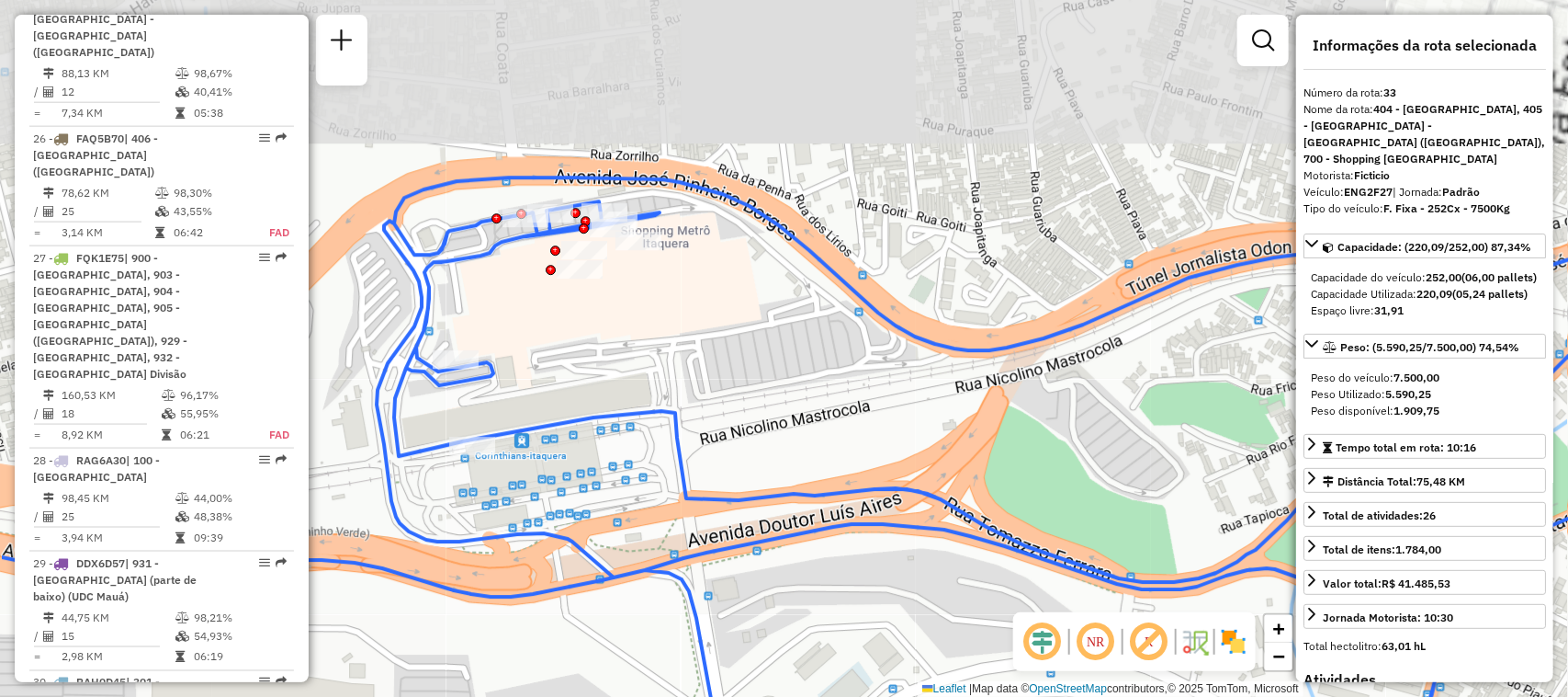
drag, startPoint x: 551, startPoint y: 326, endPoint x: 660, endPoint y: 470, distance: 180.6
click at [709, 521] on div "Janela de atendimento Grade de atendimento Capacidade Transportadoras Veículos …" at bounding box center [784, 348] width 1568 height 697
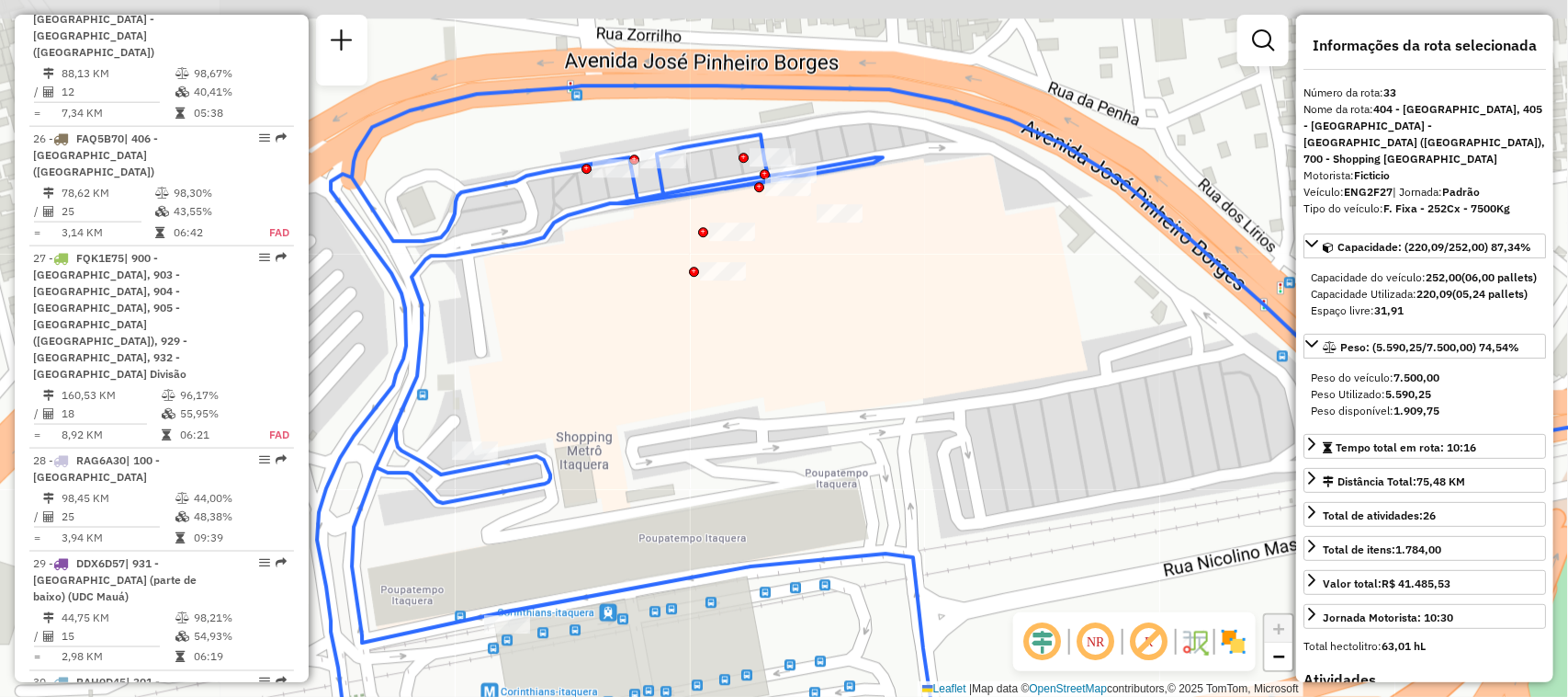
drag, startPoint x: 643, startPoint y: 375, endPoint x: 678, endPoint y: 421, distance: 57.8
click at [678, 421] on div "Janela de atendimento Grade de atendimento Capacidade Transportadoras Veículos …" at bounding box center [784, 348] width 1568 height 697
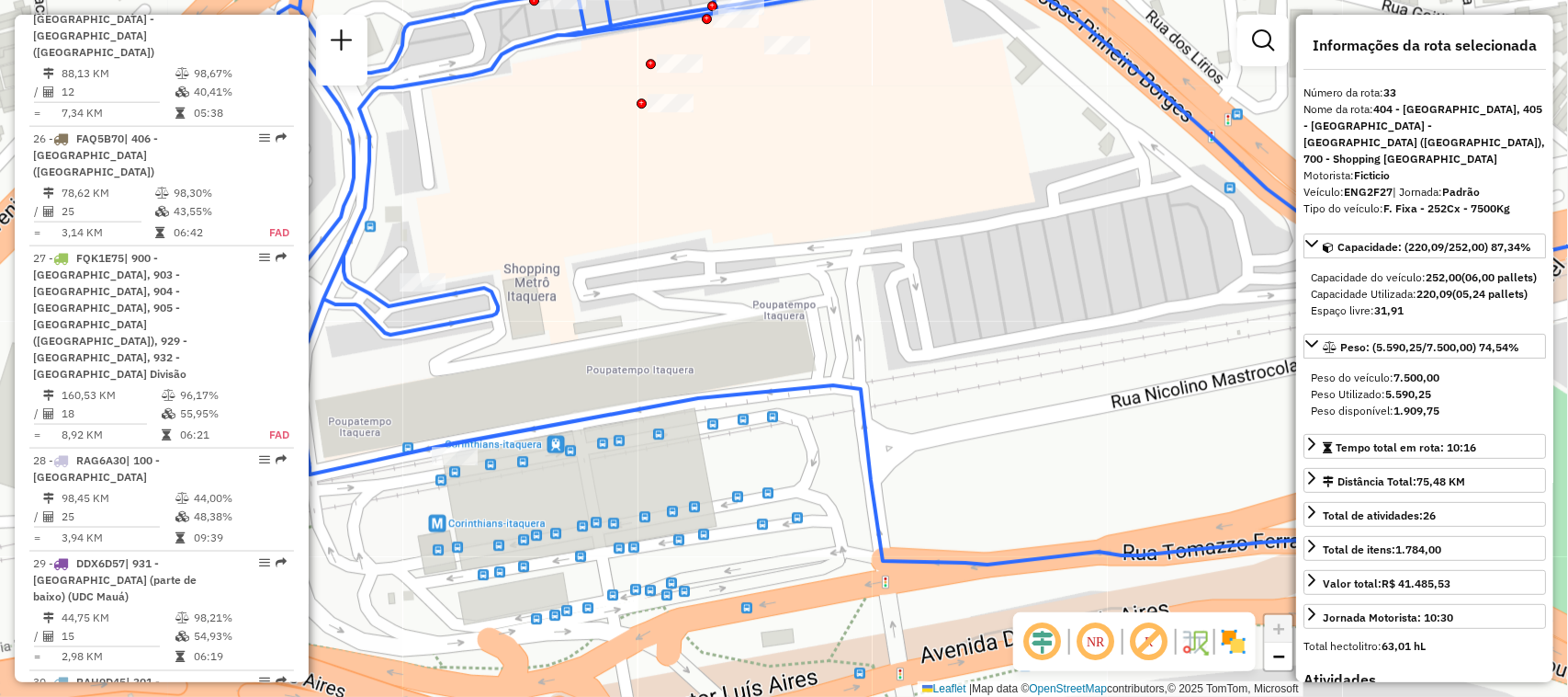
drag, startPoint x: 707, startPoint y: 493, endPoint x: 655, endPoint y: 324, distance: 176.8
click at [655, 324] on div "Janela de atendimento Grade de atendimento Capacidade Transportadoras Veículos …" at bounding box center [784, 348] width 1568 height 697
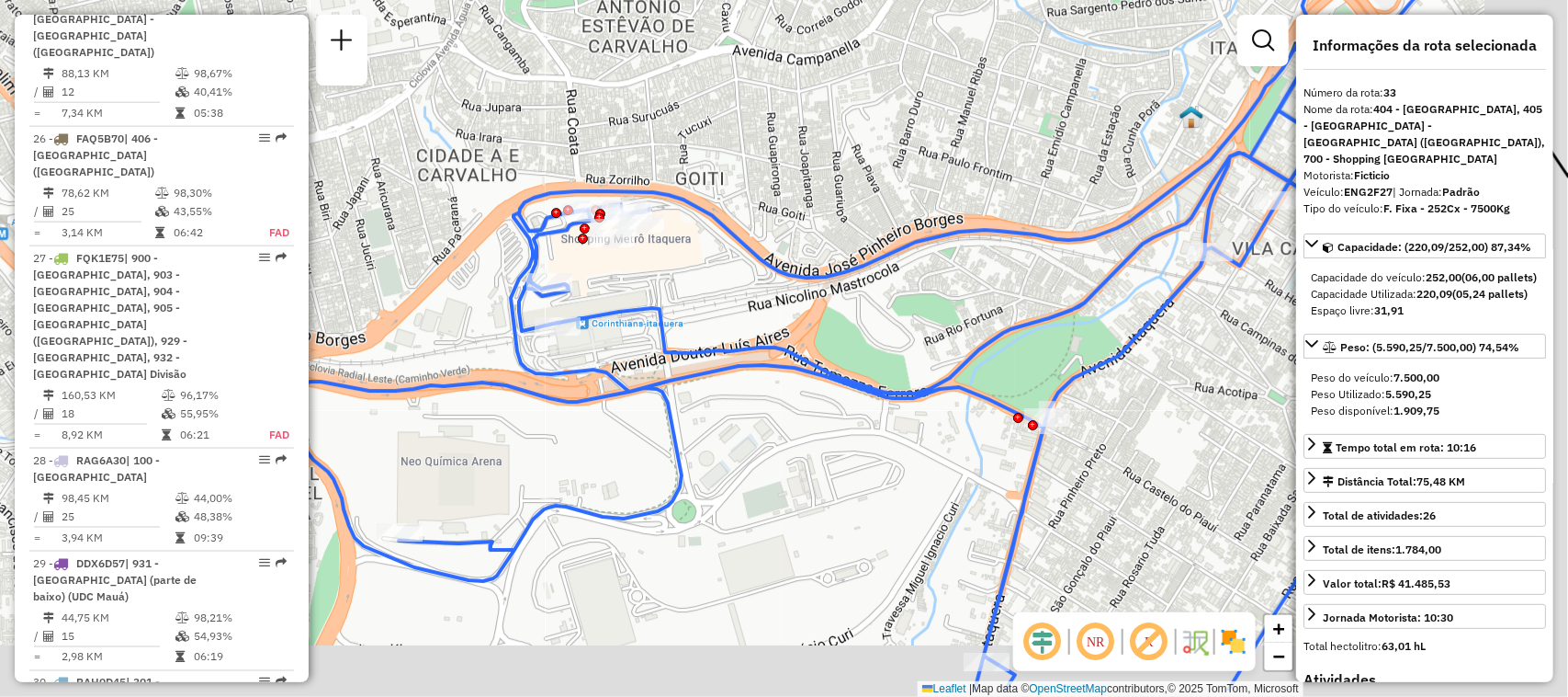
drag, startPoint x: 889, startPoint y: 508, endPoint x: 777, endPoint y: 409, distance: 149.5
click at [795, 430] on div "Janela de atendimento Grade de atendimento Capacidade Transportadoras Veículos …" at bounding box center [784, 348] width 1568 height 697
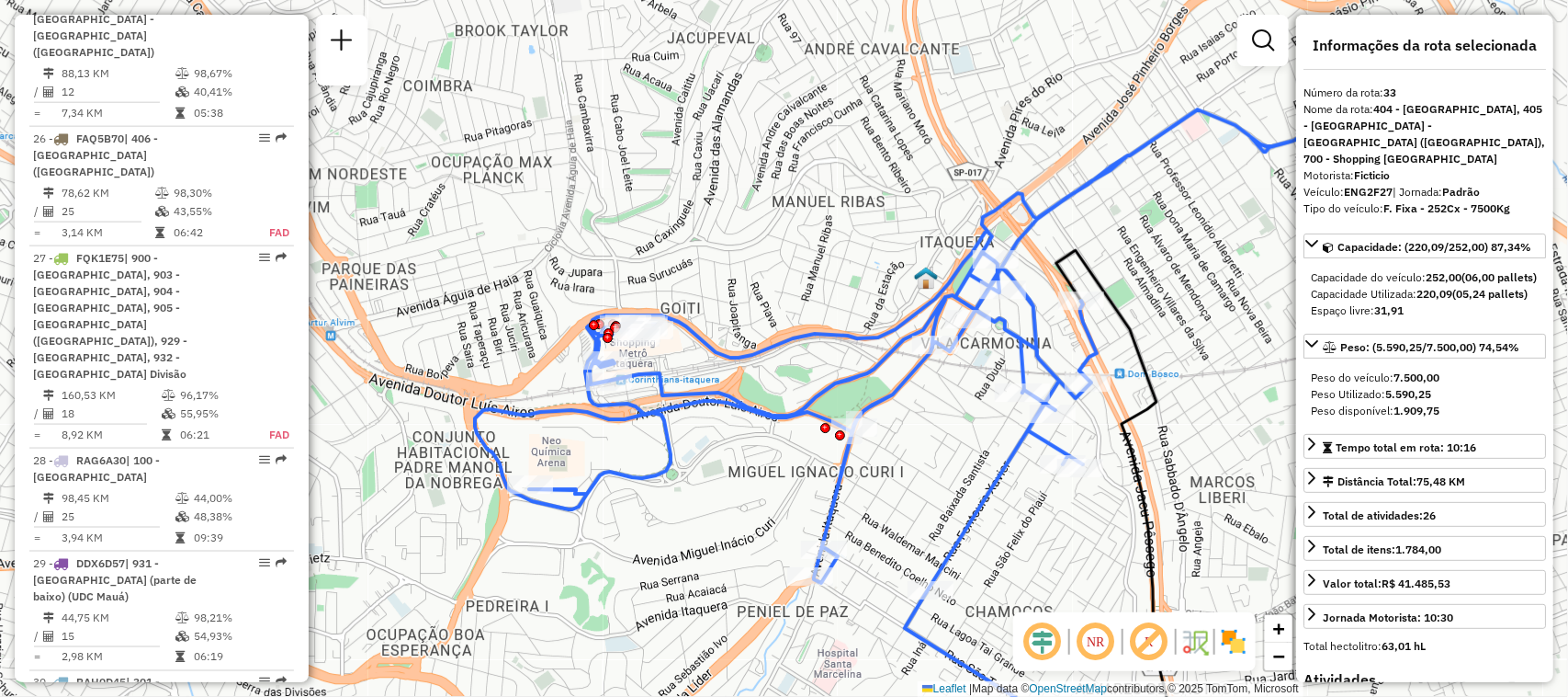
drag, startPoint x: 852, startPoint y: 447, endPoint x: 795, endPoint y: 466, distance: 60.1
click at [795, 466] on div "Janela de atendimento Grade de atendimento Capacidade Transportadoras Veículos …" at bounding box center [784, 348] width 1568 height 697
